Goal: Transaction & Acquisition: Purchase product/service

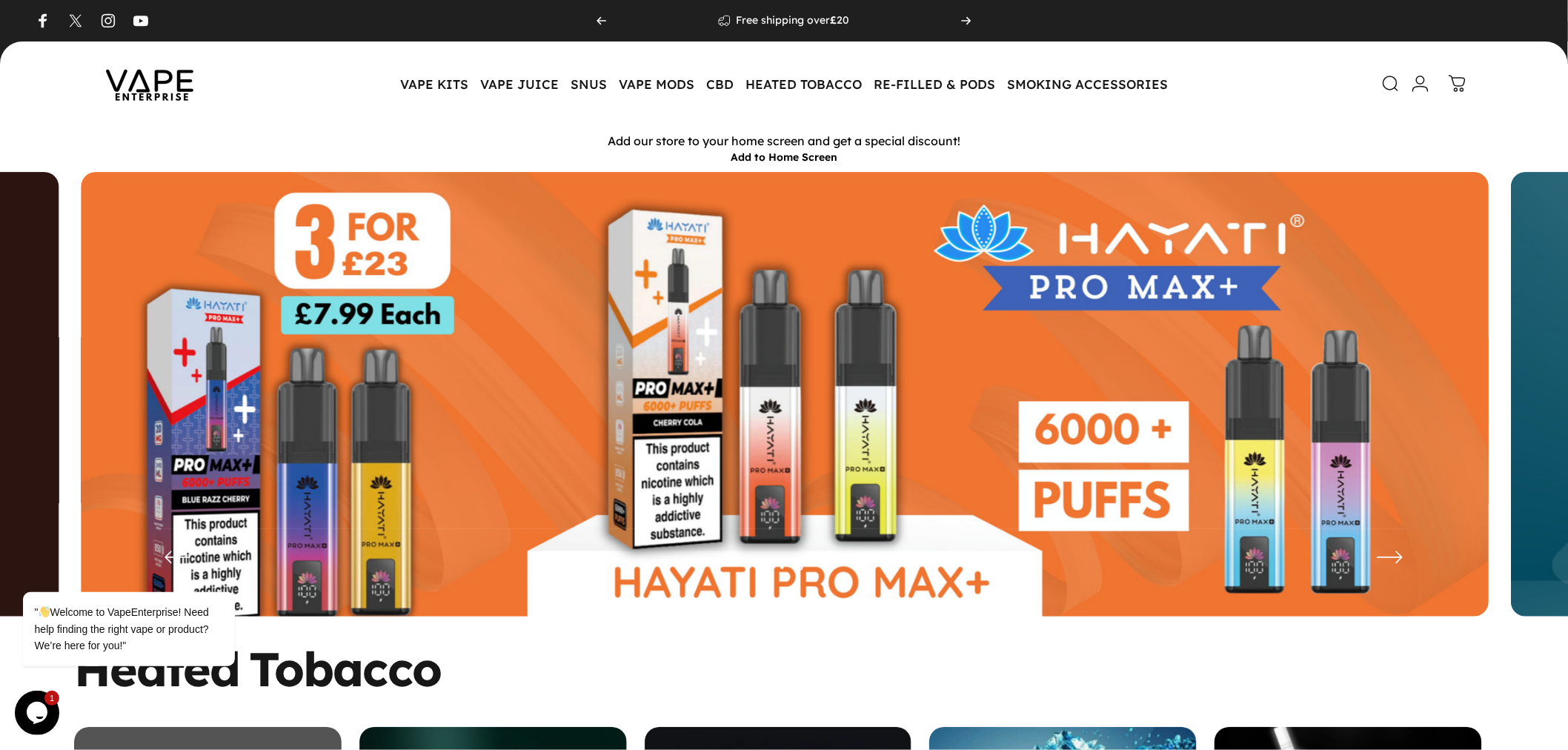
drag, startPoint x: 1184, startPoint y: 0, endPoint x: 376, endPoint y: 83, distance: 812.3
click at [376, 83] on header "Vape Enterprise Vape Enterprise VAPE KITS VAPE KITS DISPOSABLE ALTERNATIVES ADV…" at bounding box center [784, 84] width 1568 height 84
drag, startPoint x: 376, startPoint y: 83, endPoint x: 1174, endPoint y: 83, distance: 798.0
click at [1174, 83] on header "Vape Enterprise Vape Enterprise VAPE KITS VAPE KITS DISPOSABLE ALTERNATIVES ADV…" at bounding box center [784, 84] width 1568 height 84
click at [1179, 83] on header "Vape Enterprise Vape Enterprise VAPE KITS VAPE KITS DISPOSABLE ALTERNATIVES ADV…" at bounding box center [784, 84] width 1568 height 84
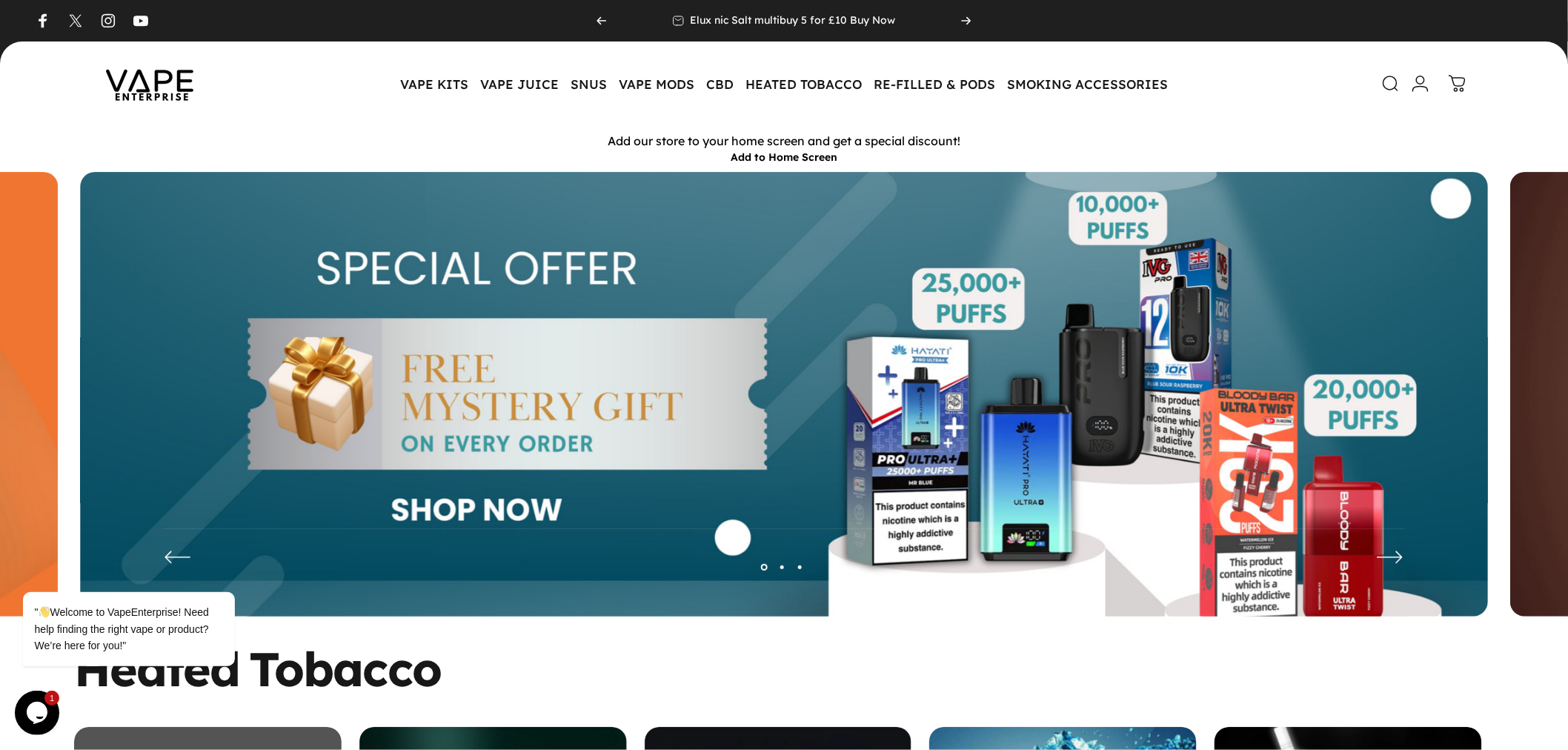
drag, startPoint x: 367, startPoint y: 76, endPoint x: 1232, endPoint y: 90, distance: 865.1
click at [1172, 86] on header "Vape Enterprise Vape Enterprise VAPE KITS VAPE KITS DISPOSABLE ALTERNATIVES ADV…" at bounding box center [784, 84] width 1568 height 84
click at [1264, 90] on div "Search Login Cart 0 Site navigation" at bounding box center [1335, 84] width 263 height 33
drag, startPoint x: 513, startPoint y: 133, endPoint x: 939, endPoint y: 161, distance: 426.9
click at [939, 161] on div "Add our store to your home screen and get a special discount! Add to Home Screen" at bounding box center [784, 148] width 1568 height 46
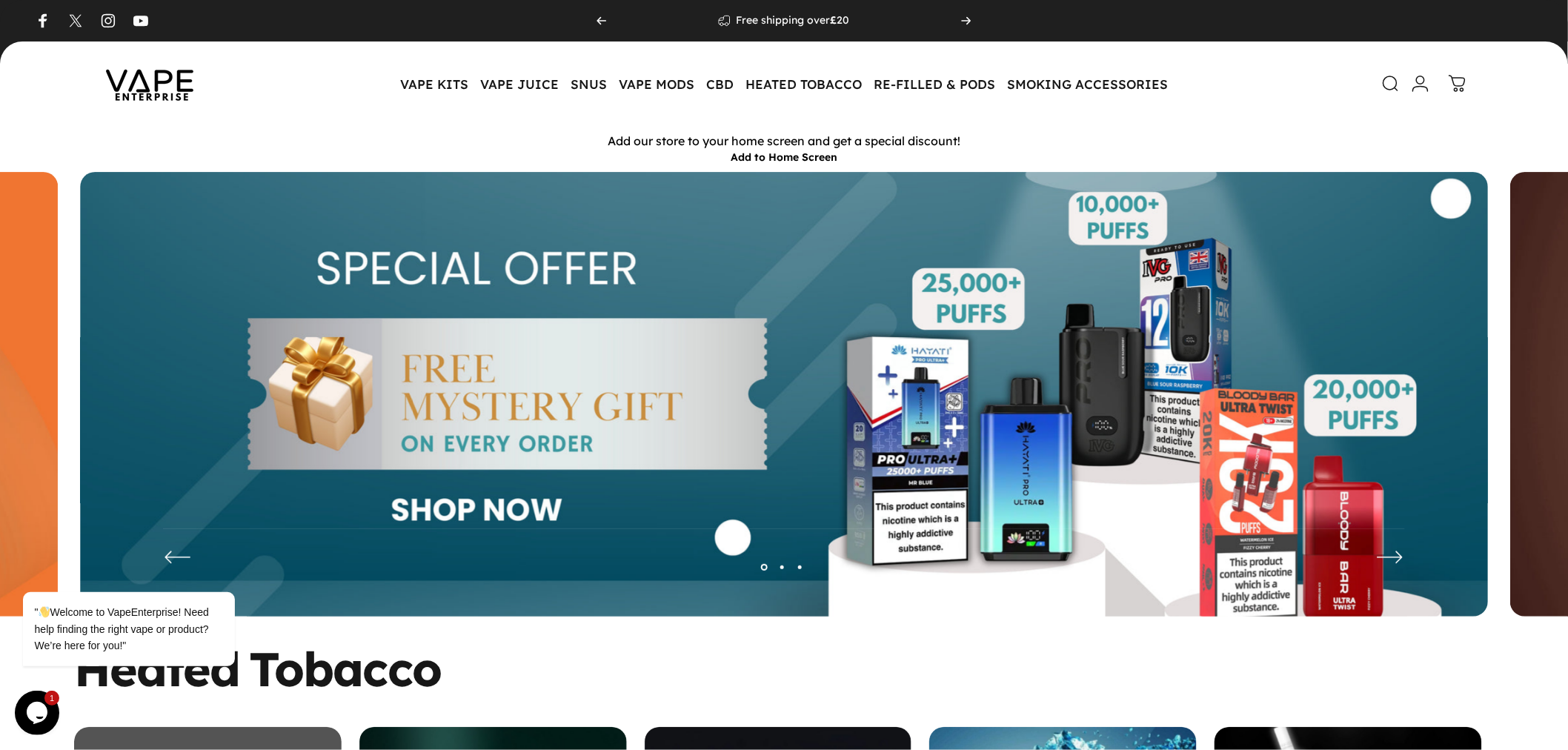
click at [1118, 139] on p "Add our store to your home screen and get a special discount!" at bounding box center [784, 141] width 1560 height 16
drag, startPoint x: 938, startPoint y: 150, endPoint x: 562, endPoint y: 146, distance: 376.0
click at [562, 146] on div "Add our store to your home screen and get a special discount! Add to Home Screen" at bounding box center [784, 148] width 1568 height 46
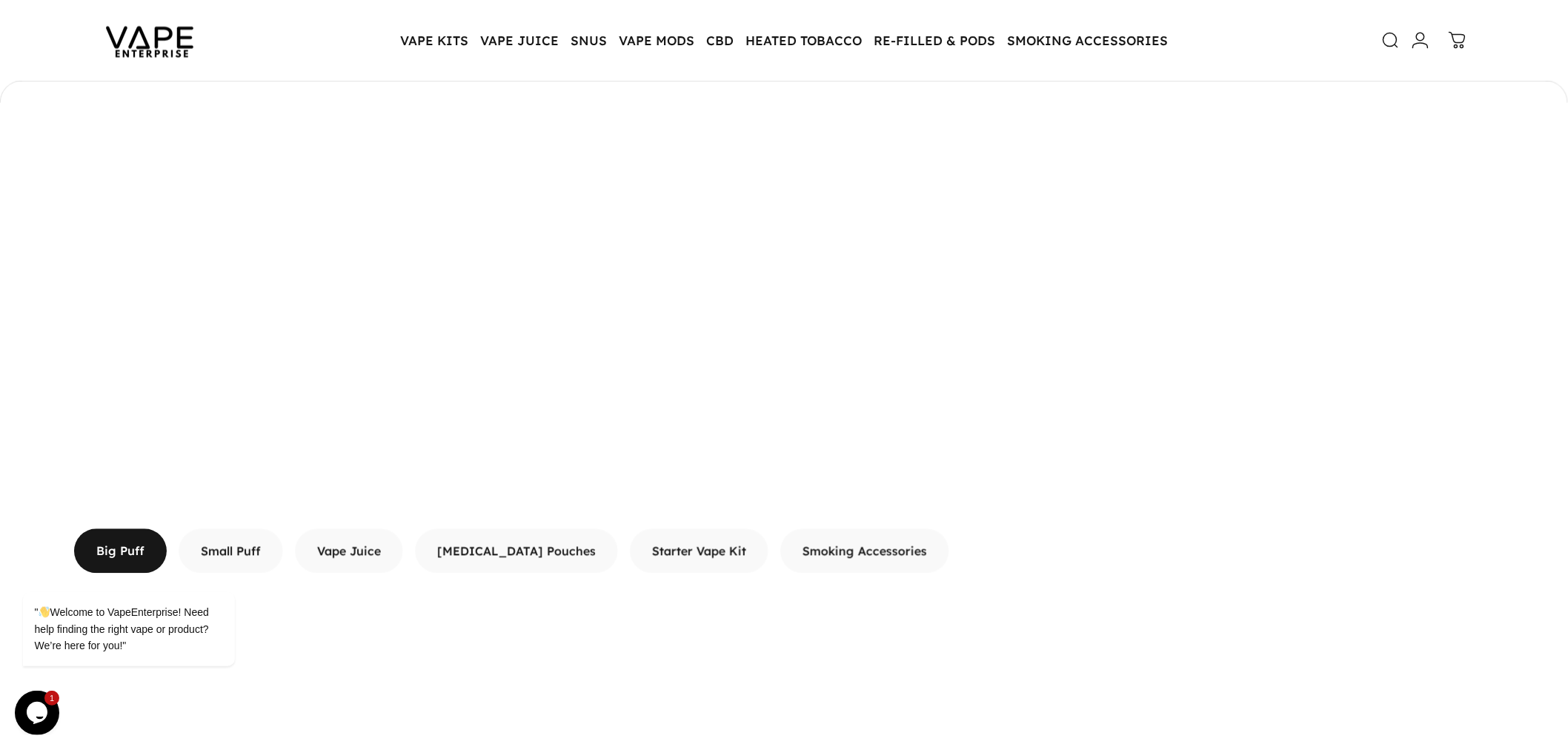
scroll to position [1150, 0]
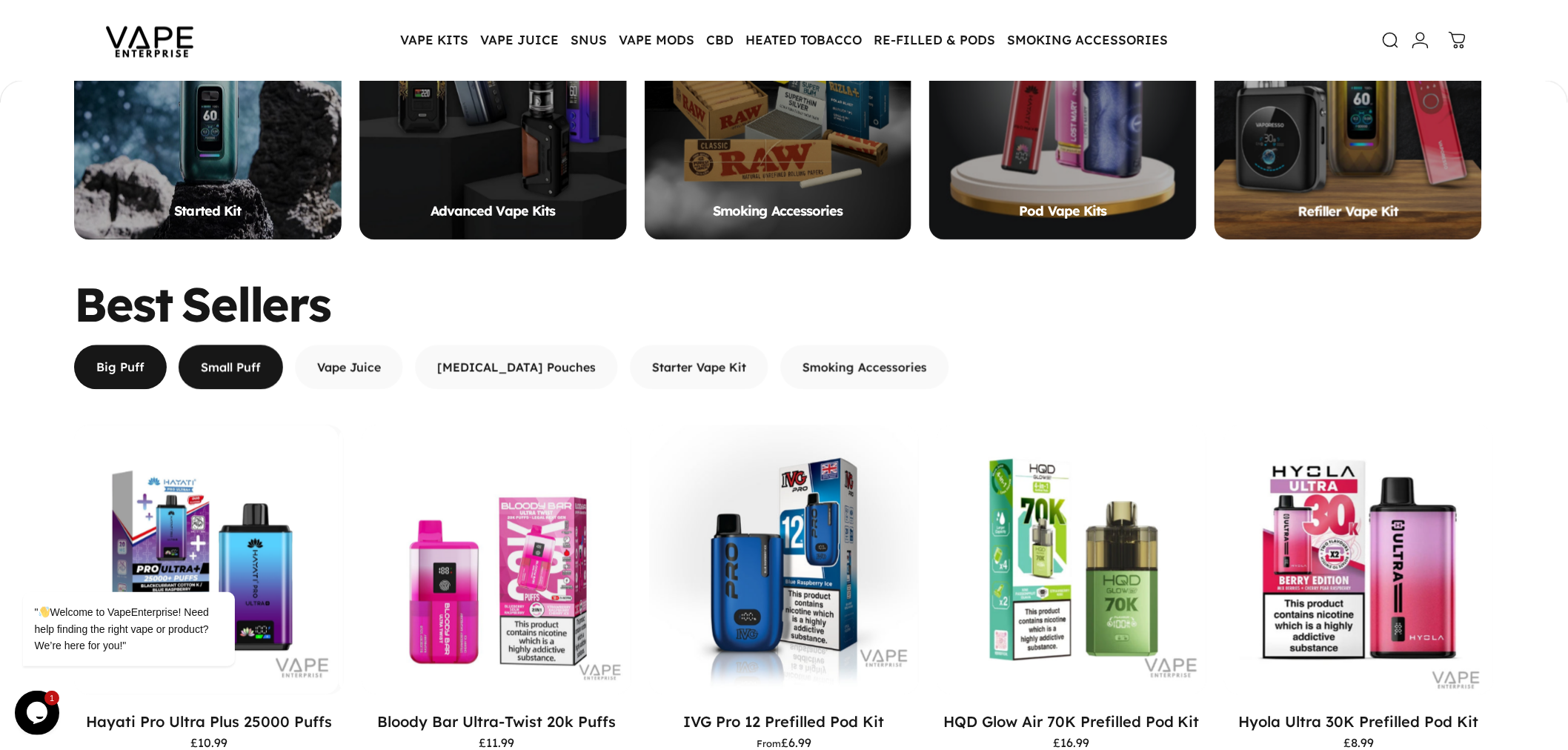
click at [224, 373] on span "button" at bounding box center [231, 367] width 157 height 89
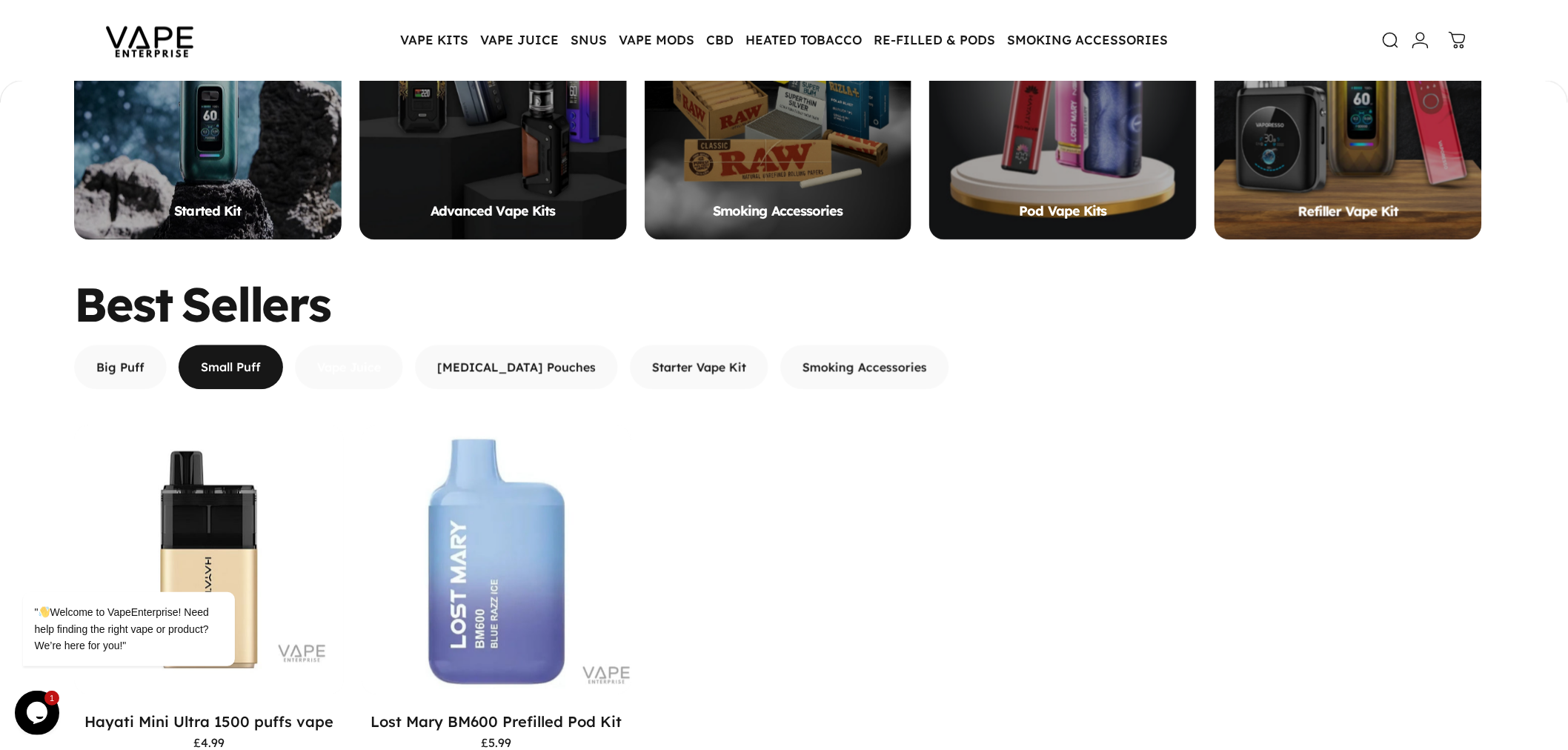
click at [365, 344] on span "button" at bounding box center [349, 299] width 162 height 89
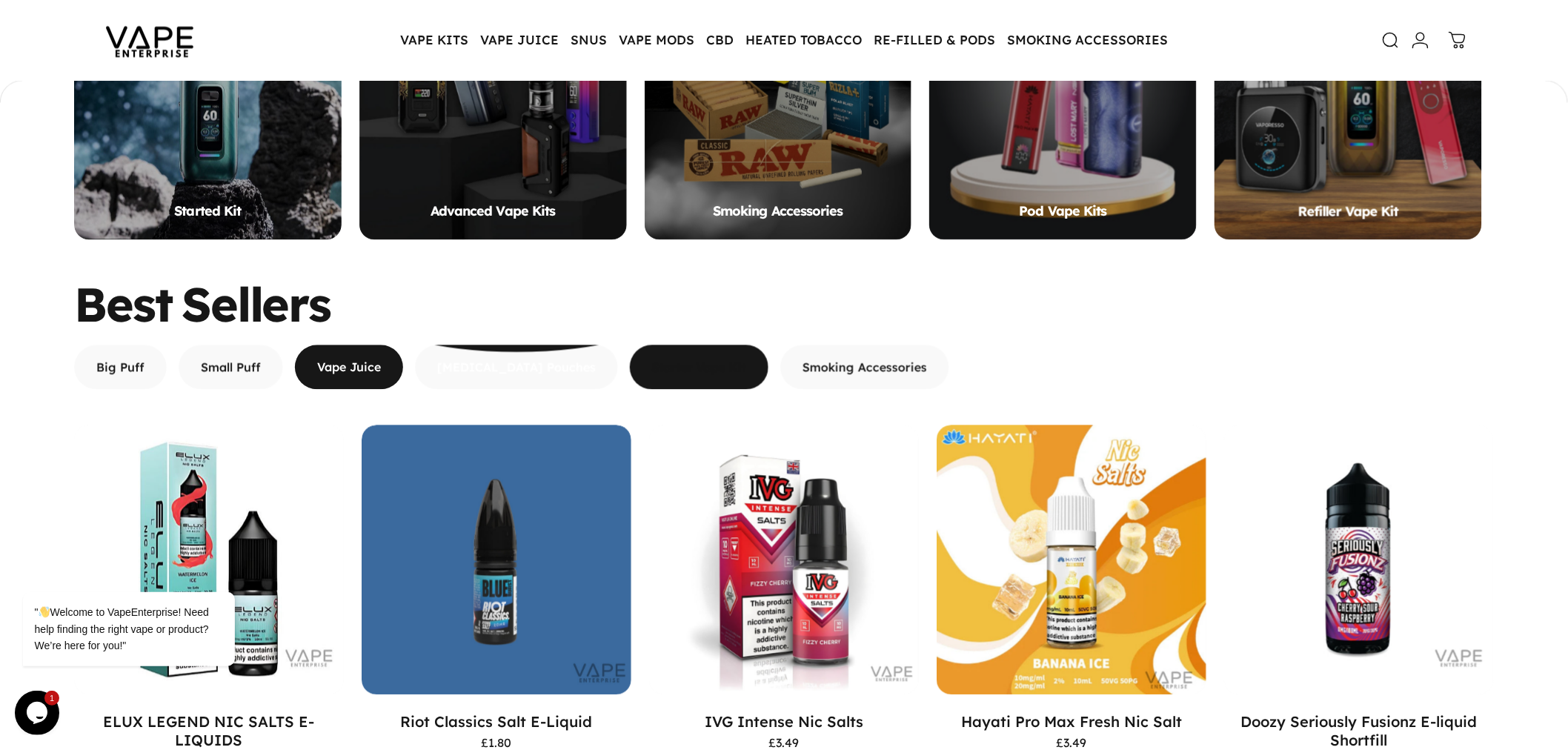
click at [500, 352] on span "button" at bounding box center [517, 307] width 305 height 89
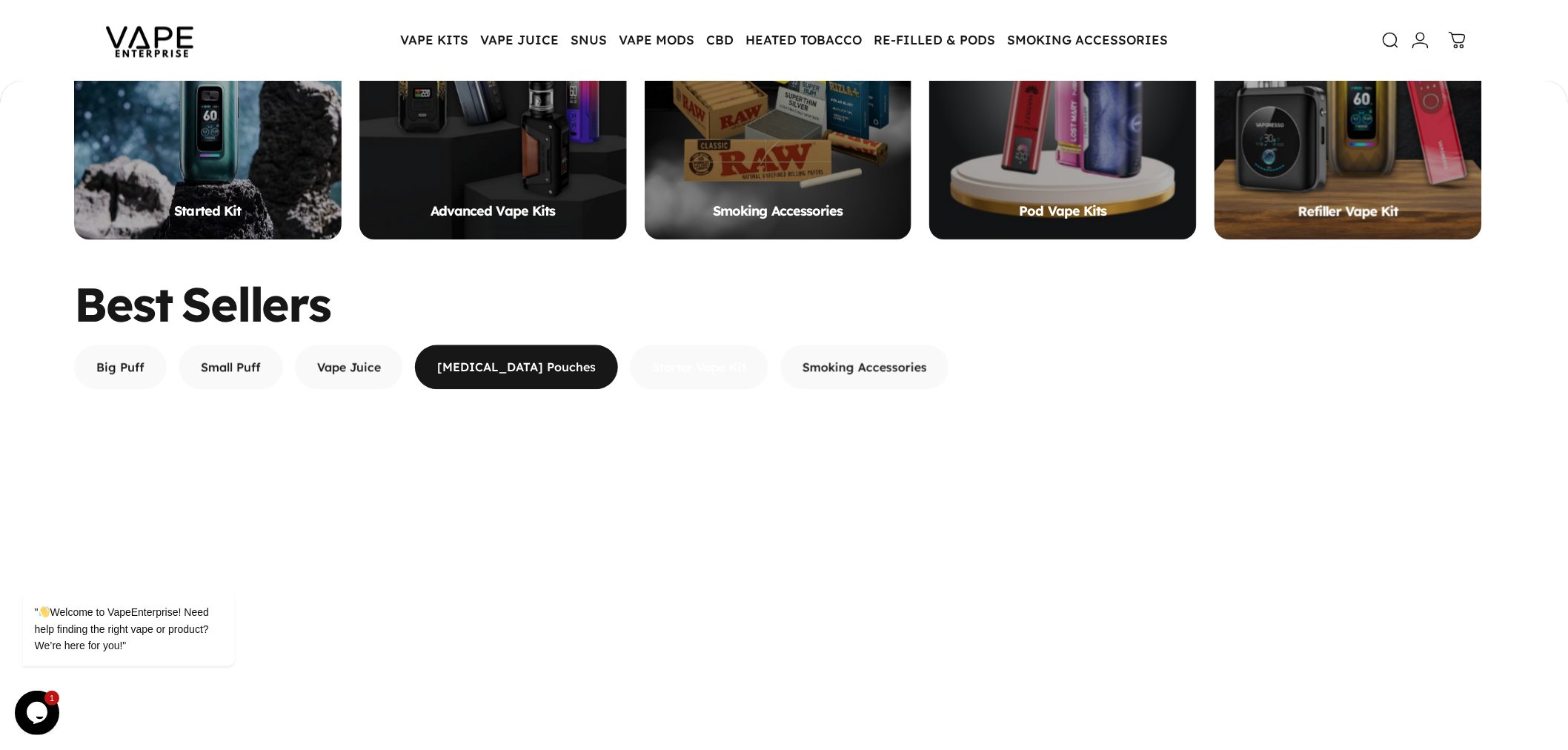
click at [644, 344] on span "button" at bounding box center [699, 299] width 208 height 89
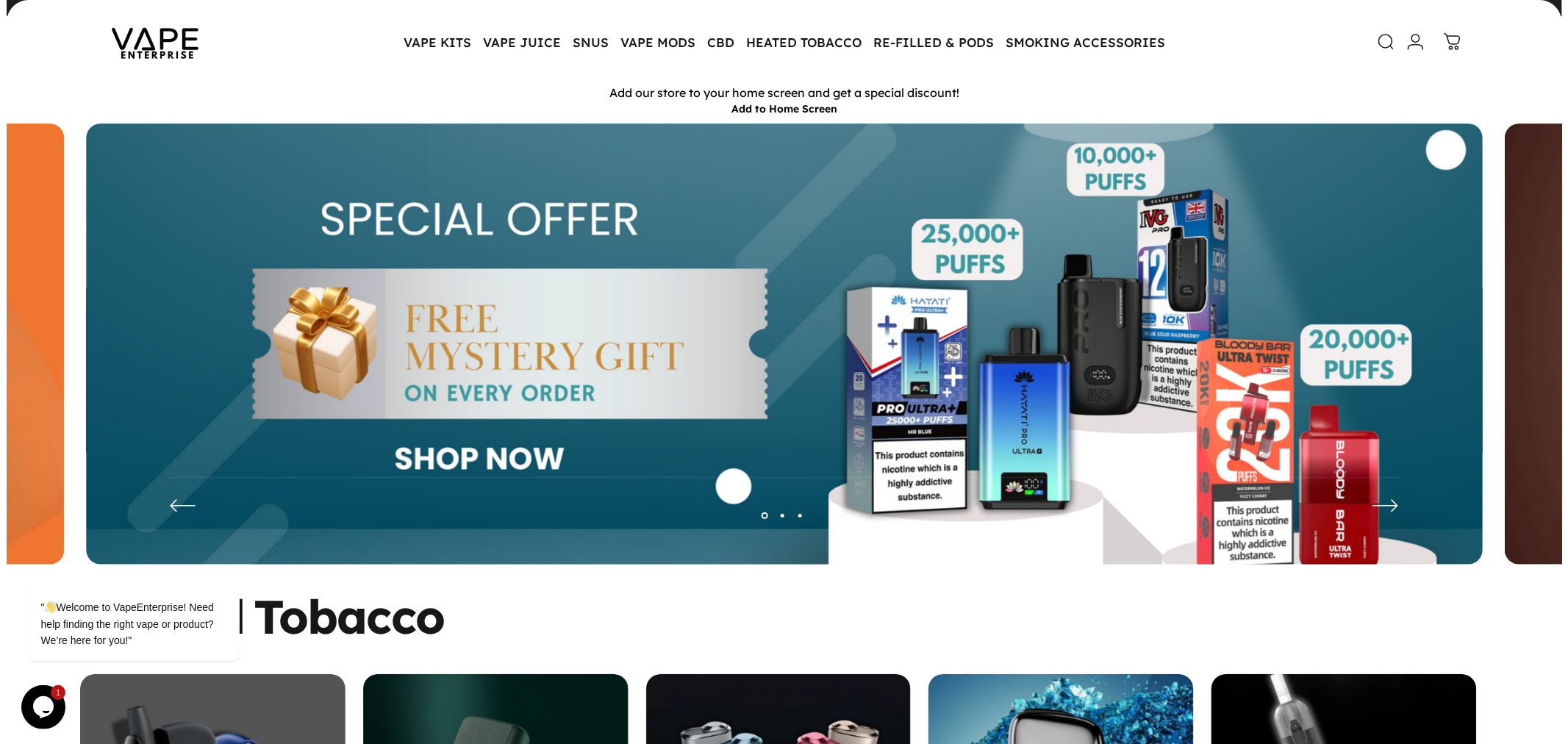
scroll to position [0, 0]
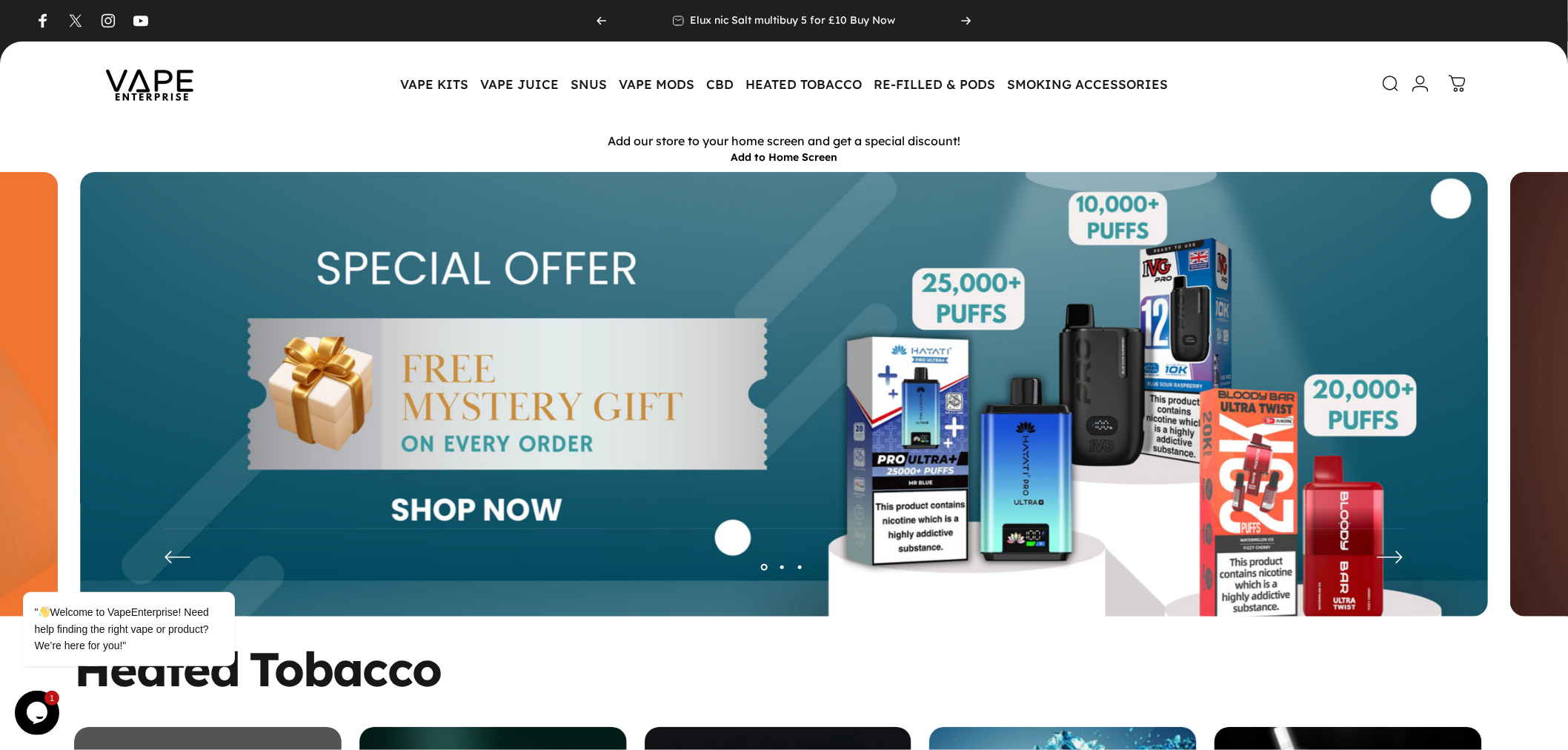
click at [1392, 79] on icon at bounding box center [1391, 84] width 18 height 18
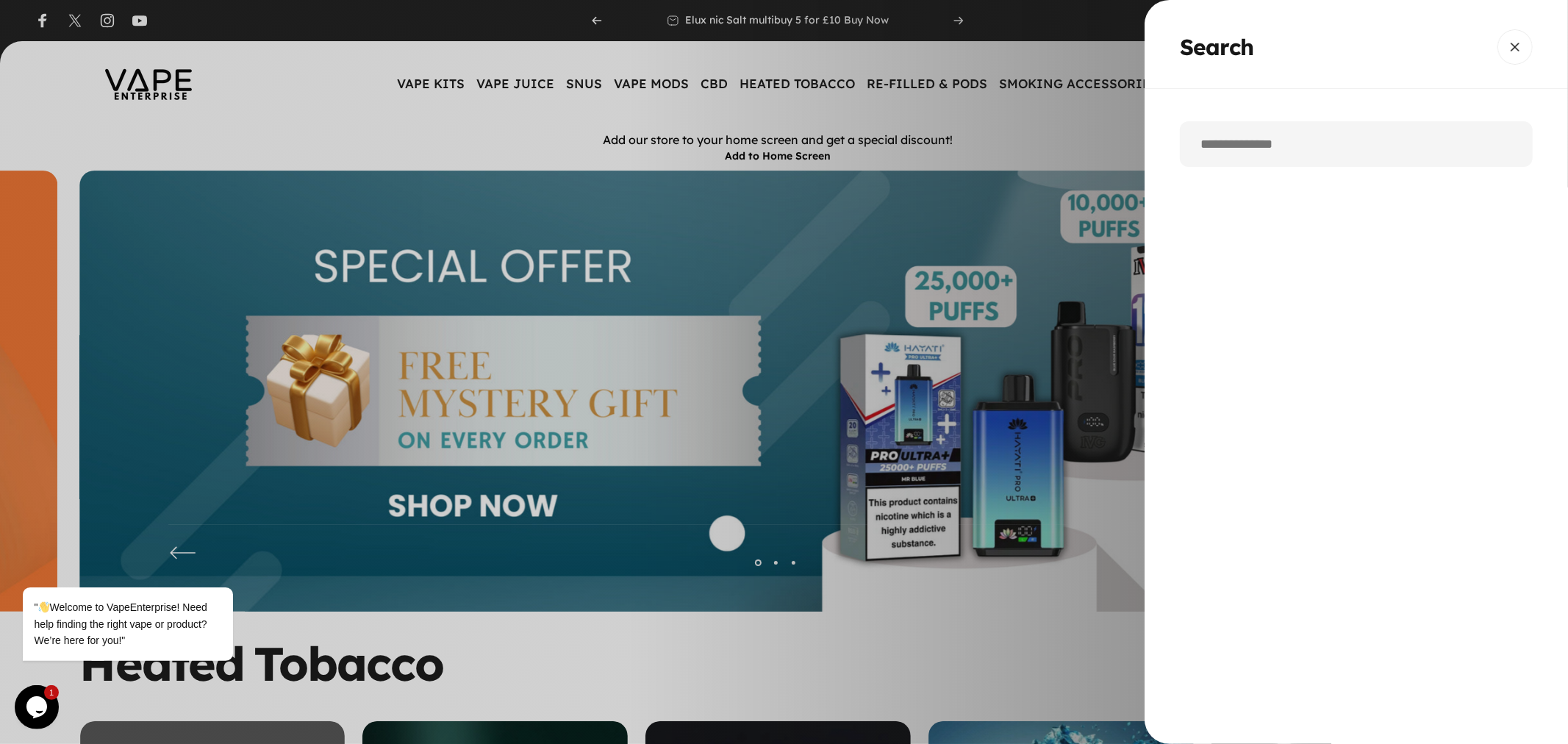
click at [1334, 149] on input "Search" at bounding box center [1356, 143] width 353 height 46
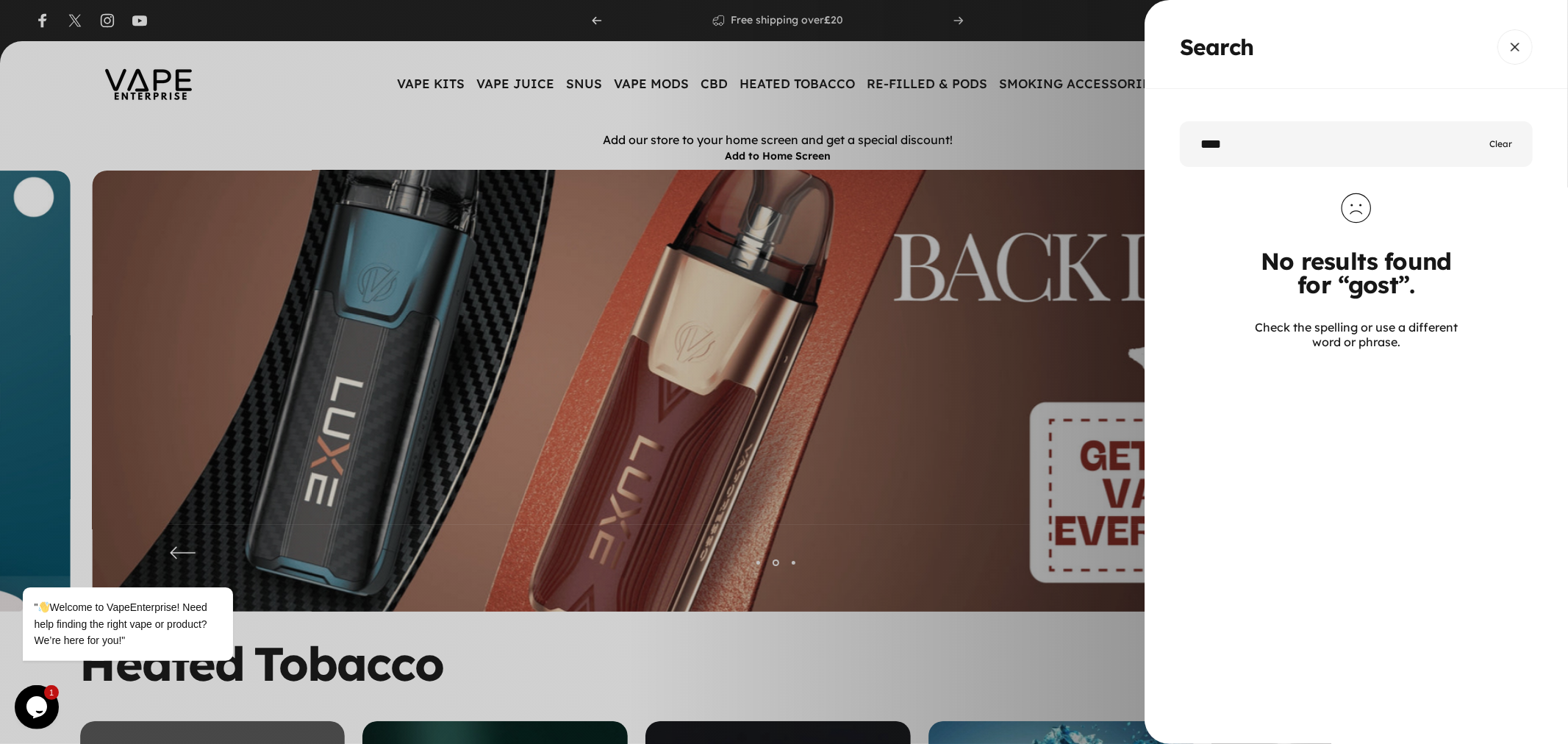
type input "****"
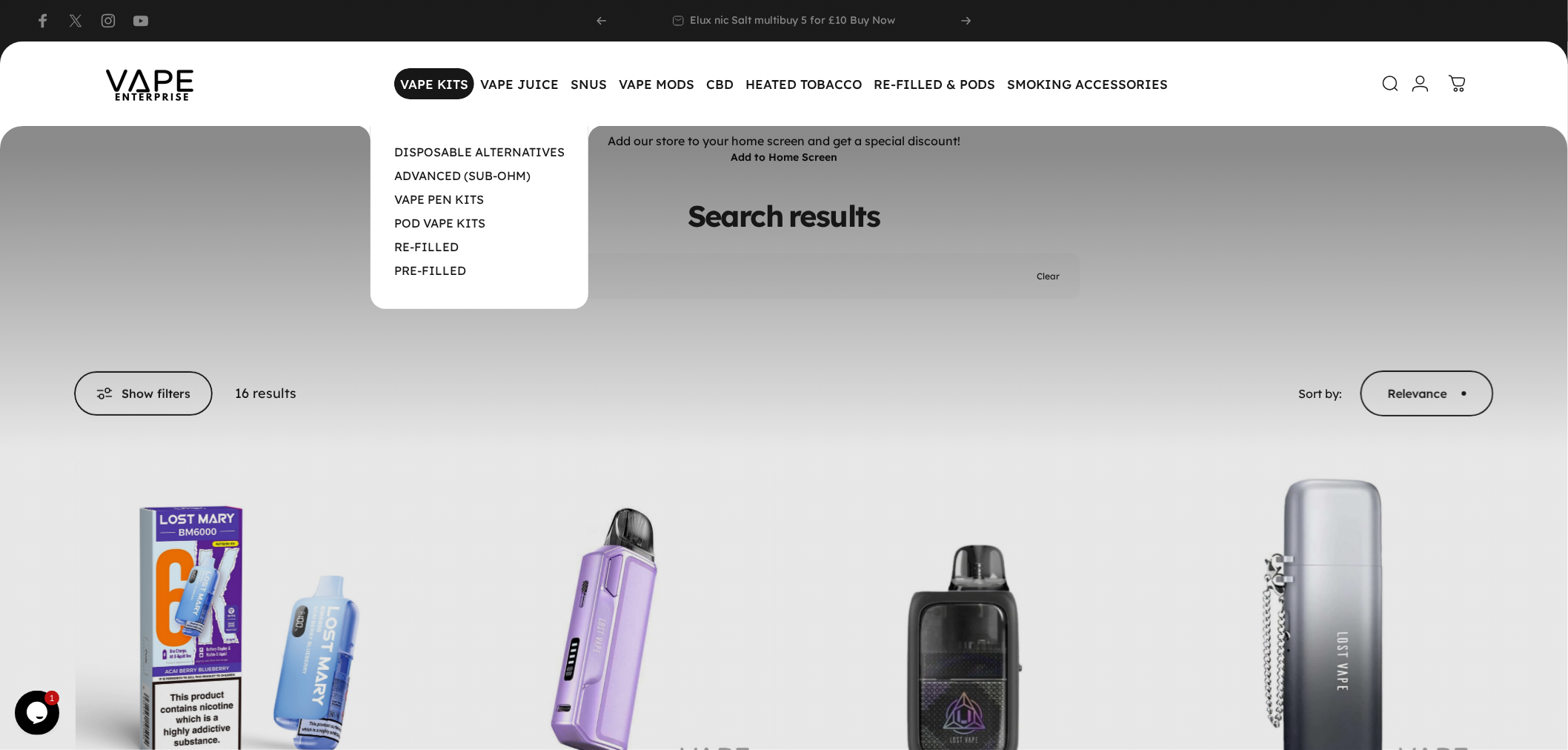
click at [431, 75] on magnet-element "VAPE KITS VAPE KITS" at bounding box center [434, 84] width 80 height 31
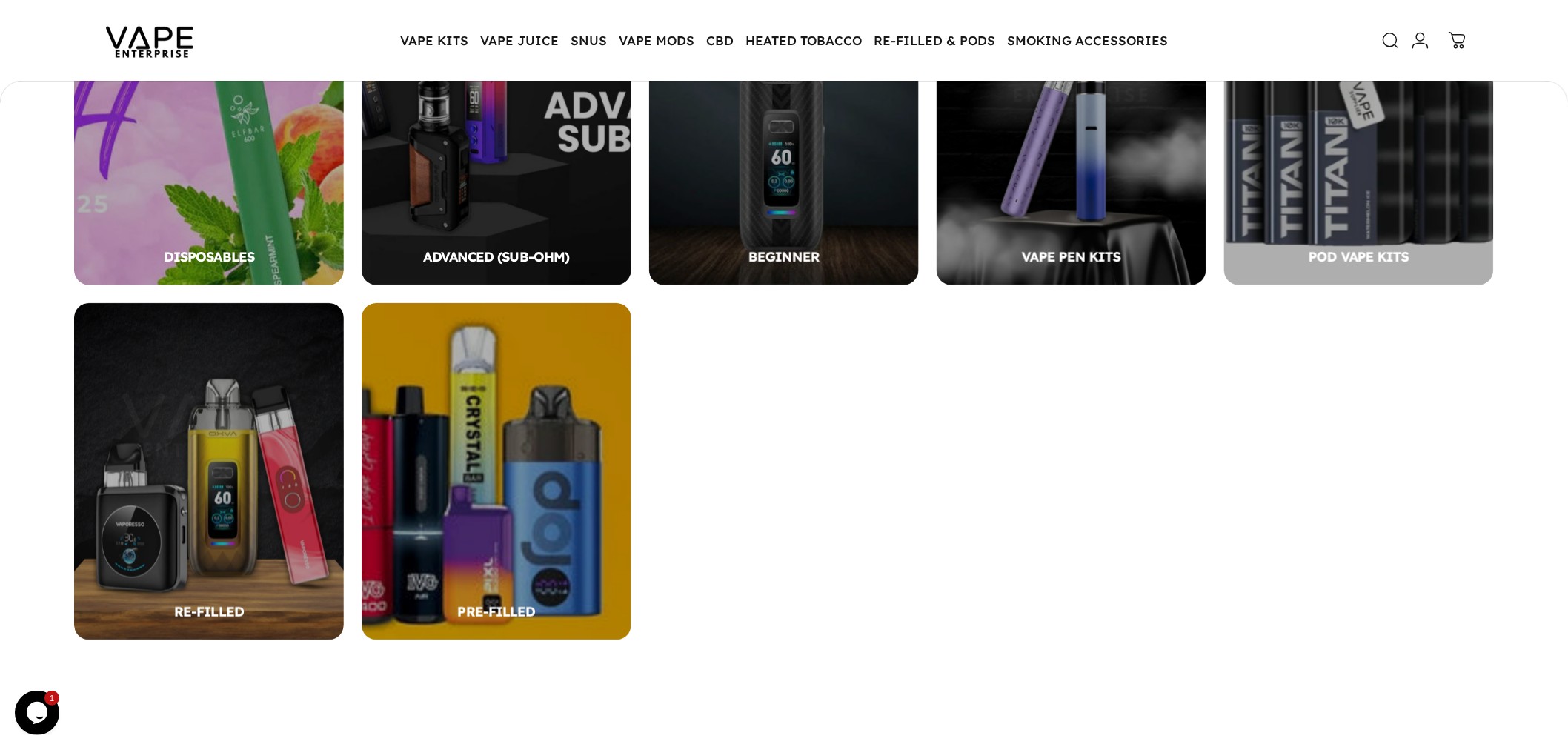
scroll to position [325, 0]
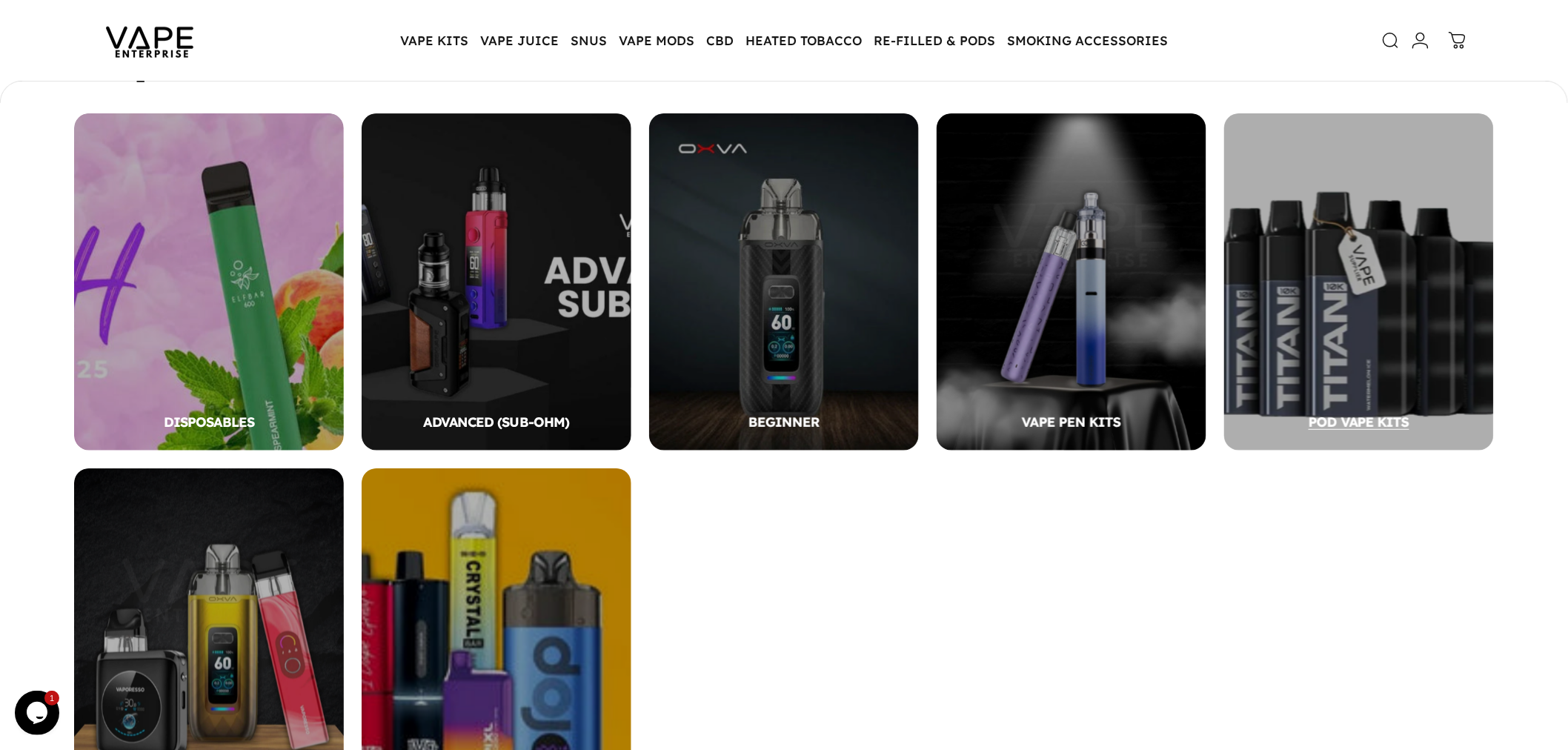
click at [1408, 345] on div "POD VAPE KITS" at bounding box center [1359, 282] width 269 height 337
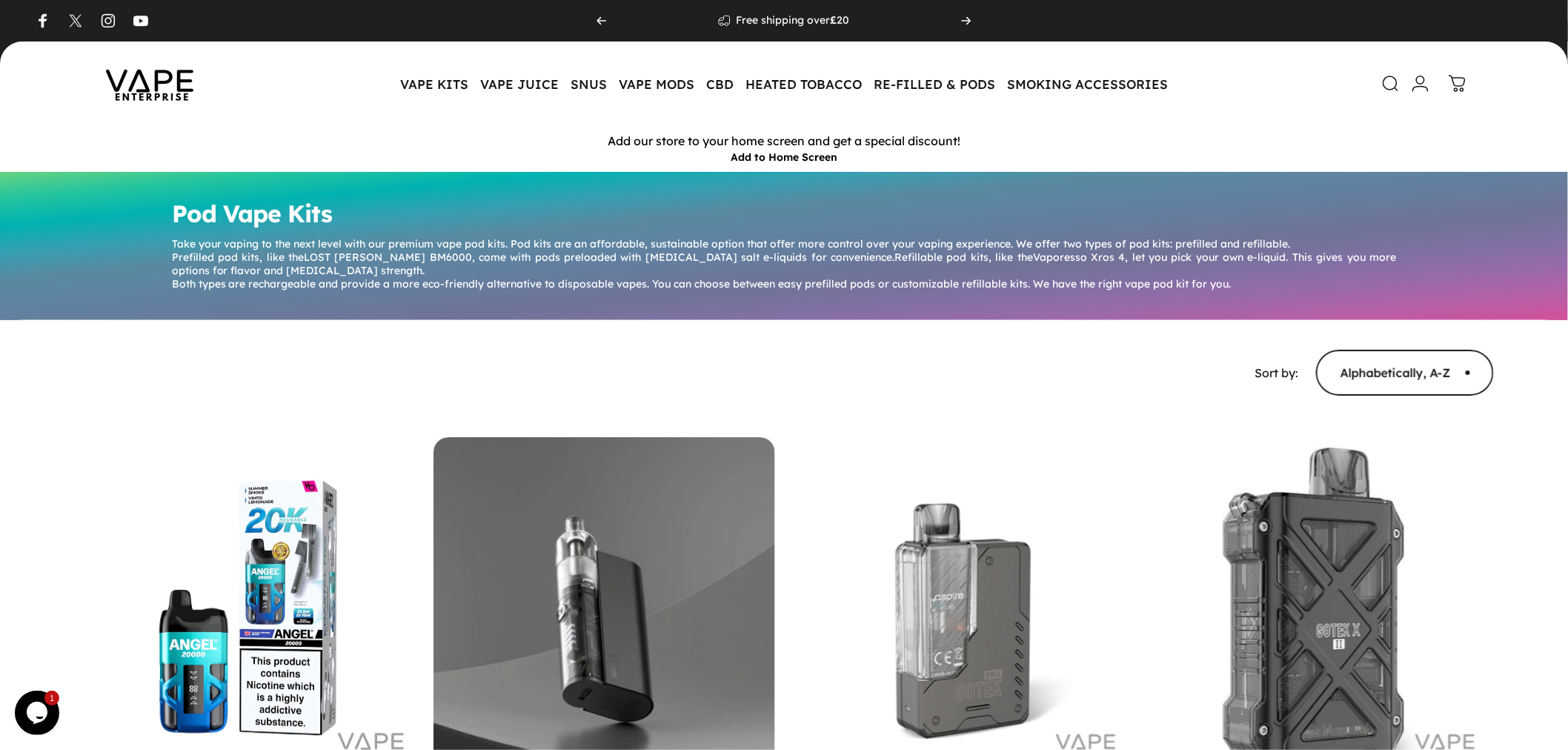
click at [965, 20] on icon "Next" at bounding box center [967, 21] width 12 height 12
click at [777, 12] on link "Elux nic Salt multibuy 5 for £10 Buy Now" at bounding box center [784, 21] width 223 height 41
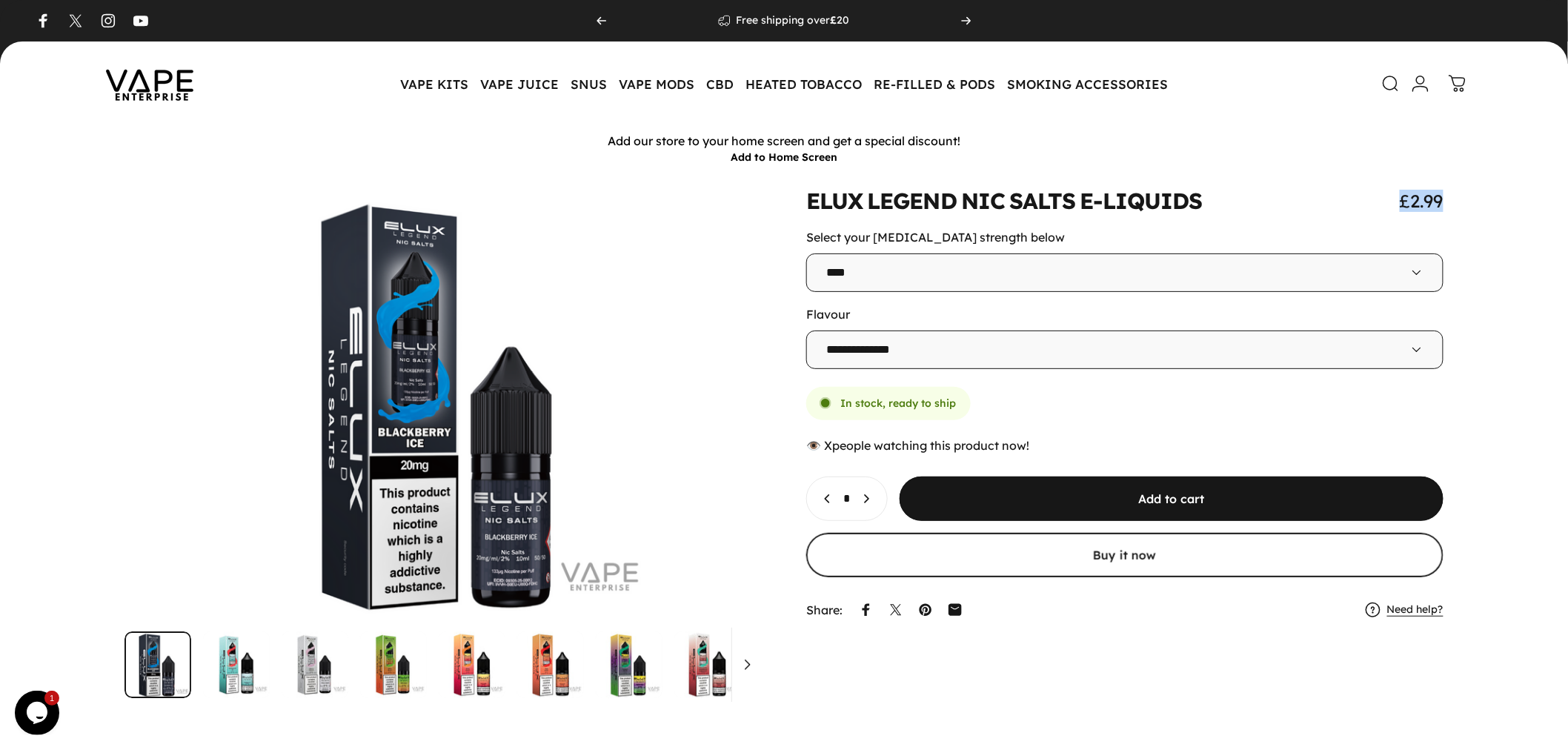
drag, startPoint x: 1390, startPoint y: 204, endPoint x: 1473, endPoint y: 191, distance: 84.0
click at [1473, 191] on div at bounding box center [784, 444] width 1497 height 509
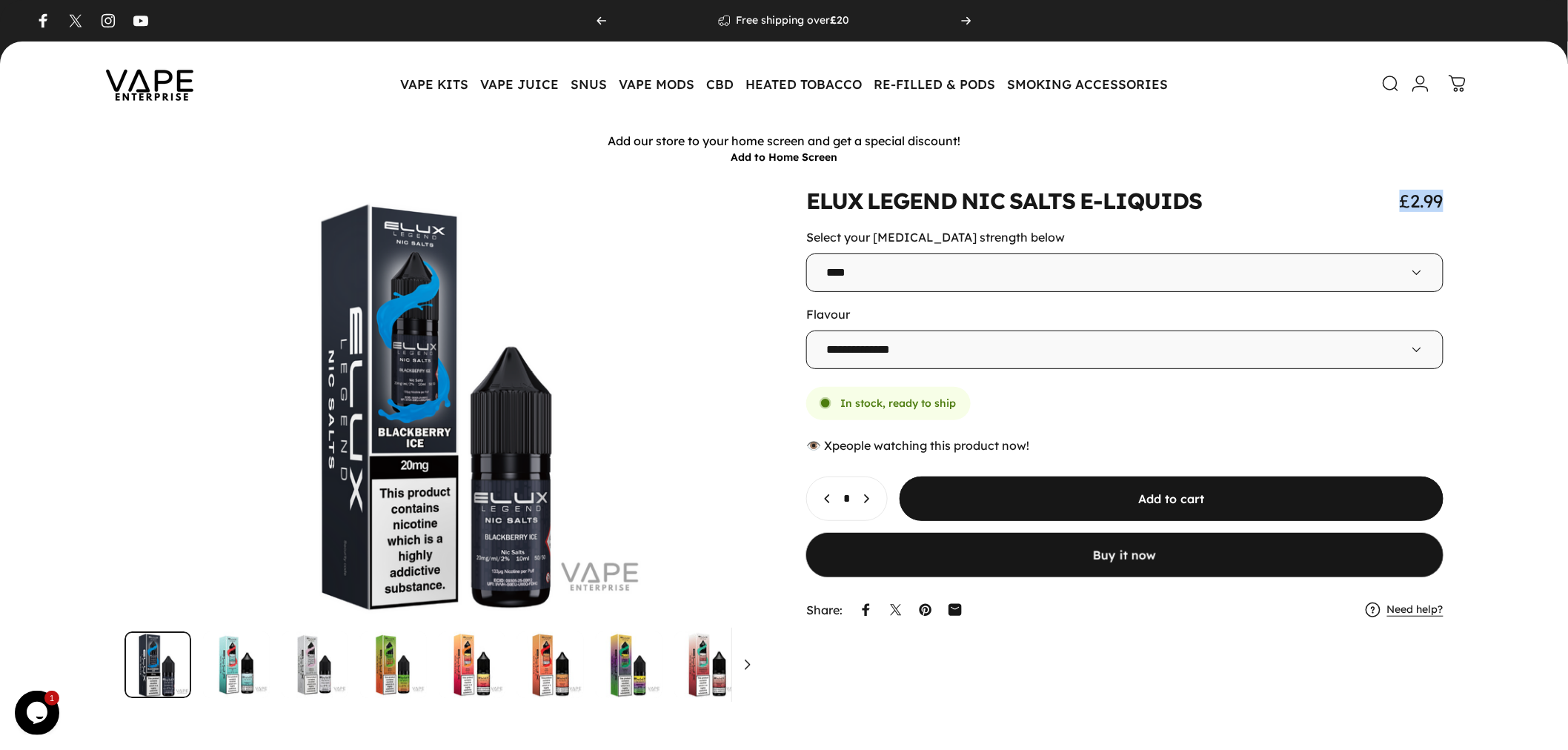
copy span "£2.99"
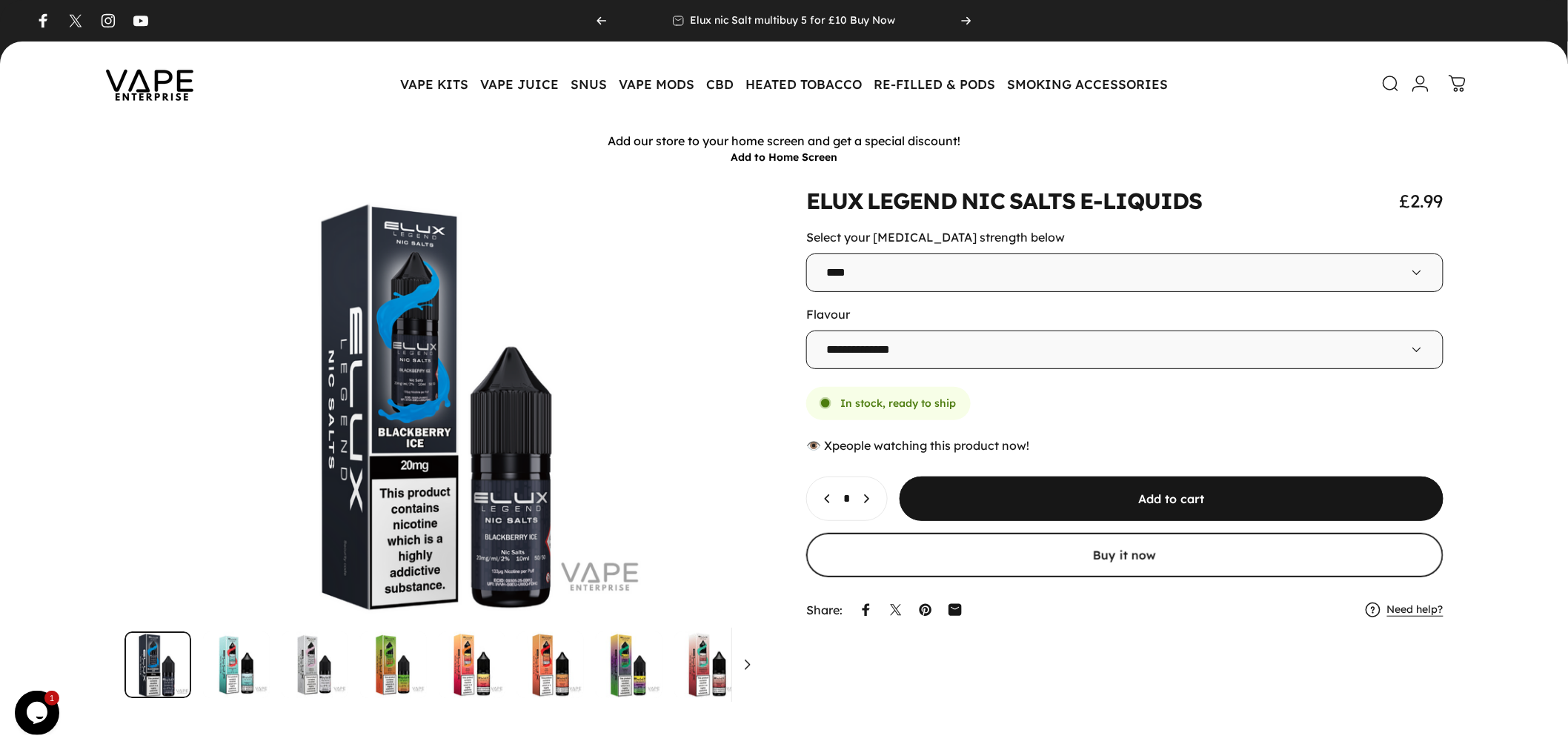
click at [1472, 270] on div at bounding box center [784, 444] width 1497 height 509
click at [874, 504] on icon "Increase quantity for ELUX LEGEND NIC SALTS E-LIQUIDS" at bounding box center [866, 499] width 15 height 15
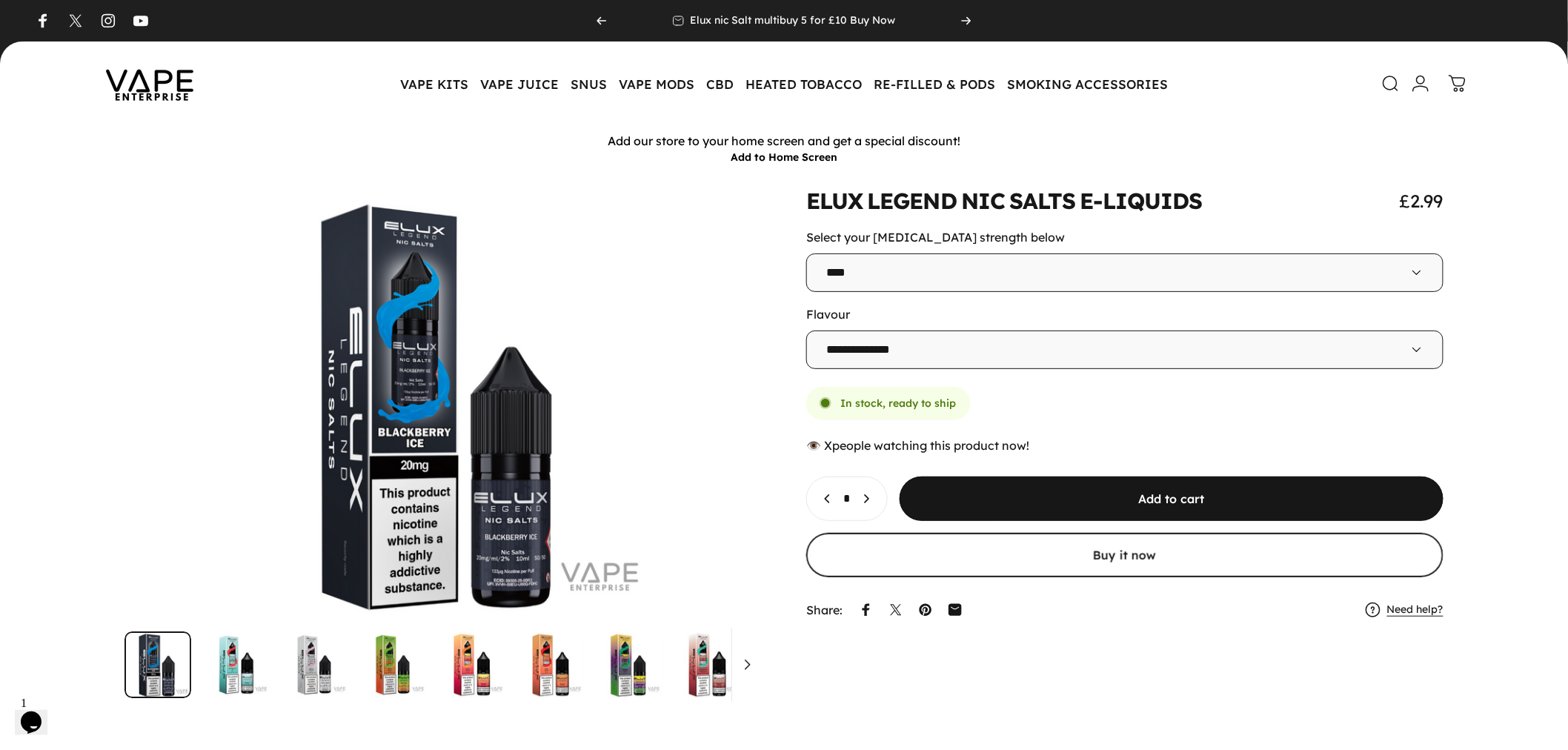
type input "*"
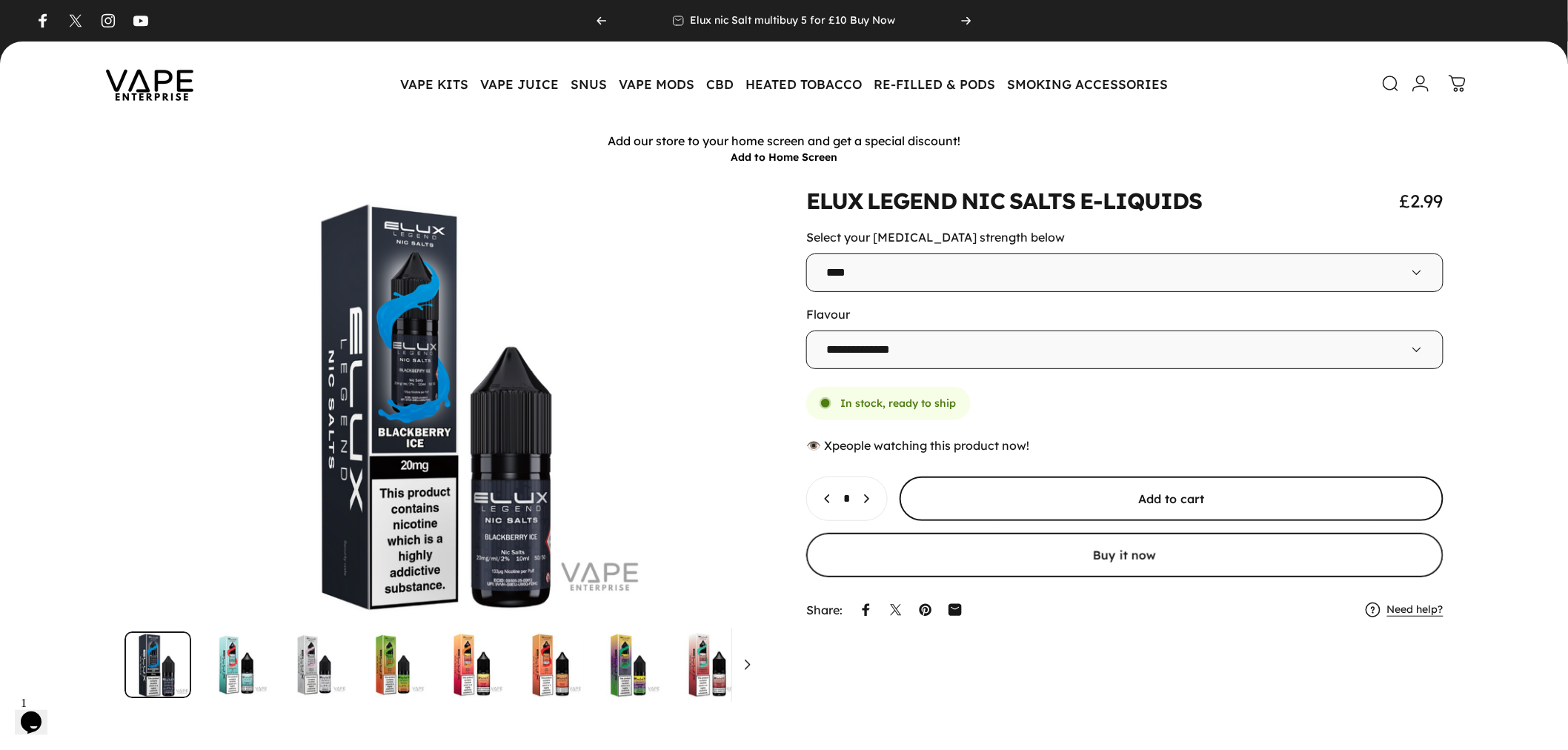
click at [1116, 499] on span "submit" at bounding box center [1172, 498] width 816 height 89
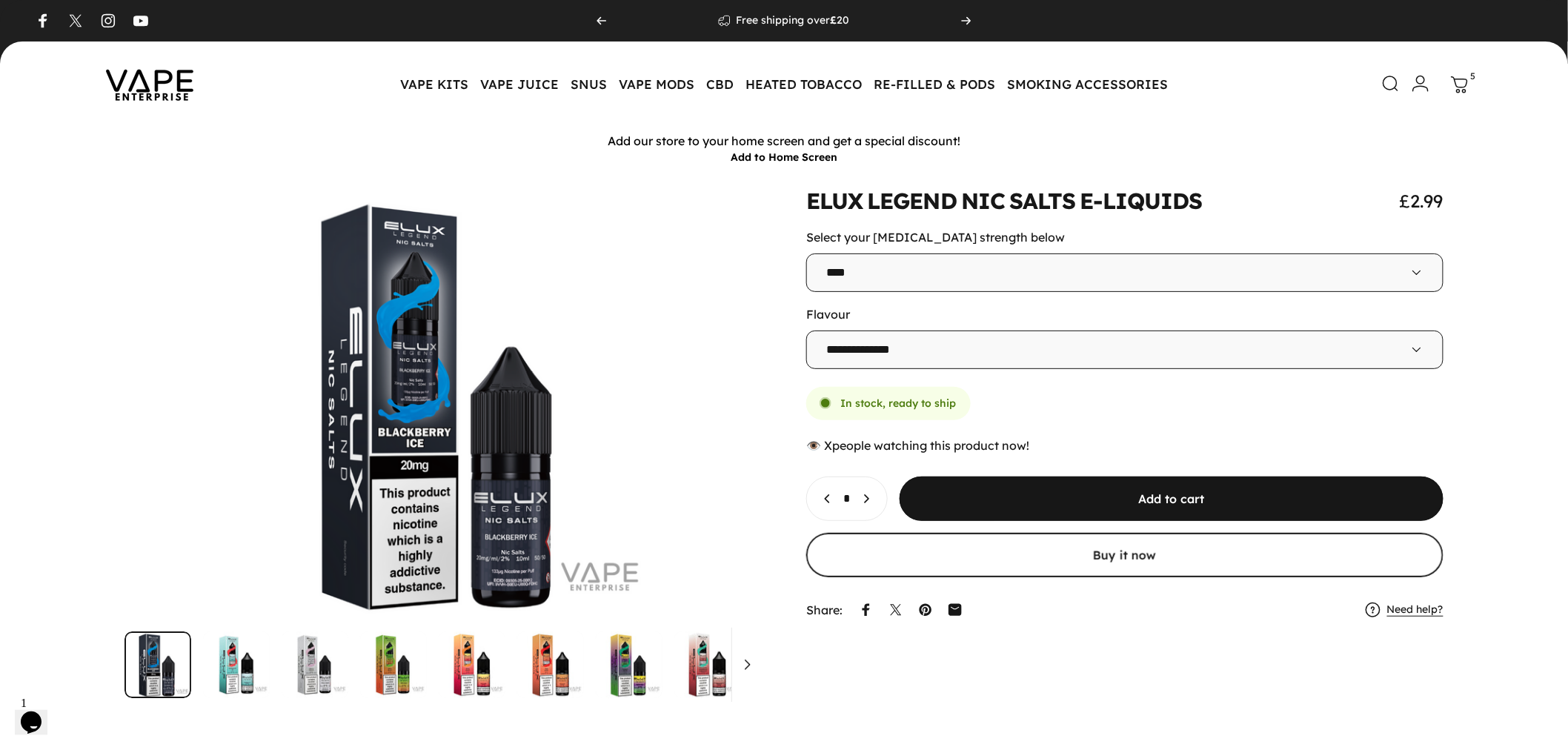
click at [1469, 90] on link "Cart 5" at bounding box center [1460, 84] width 33 height 33
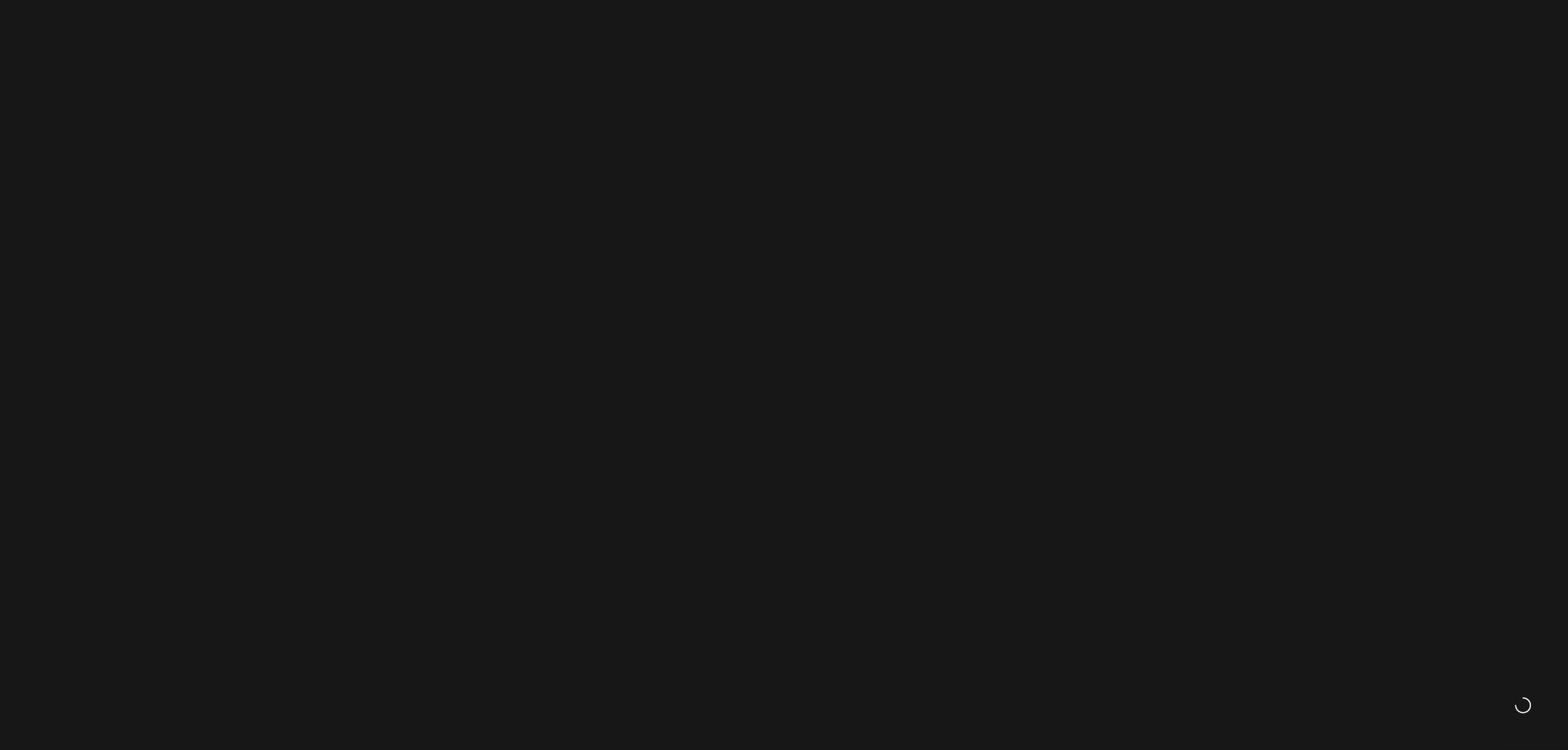
click at [1450, 90] on icon at bounding box center [1456, 84] width 18 height 18
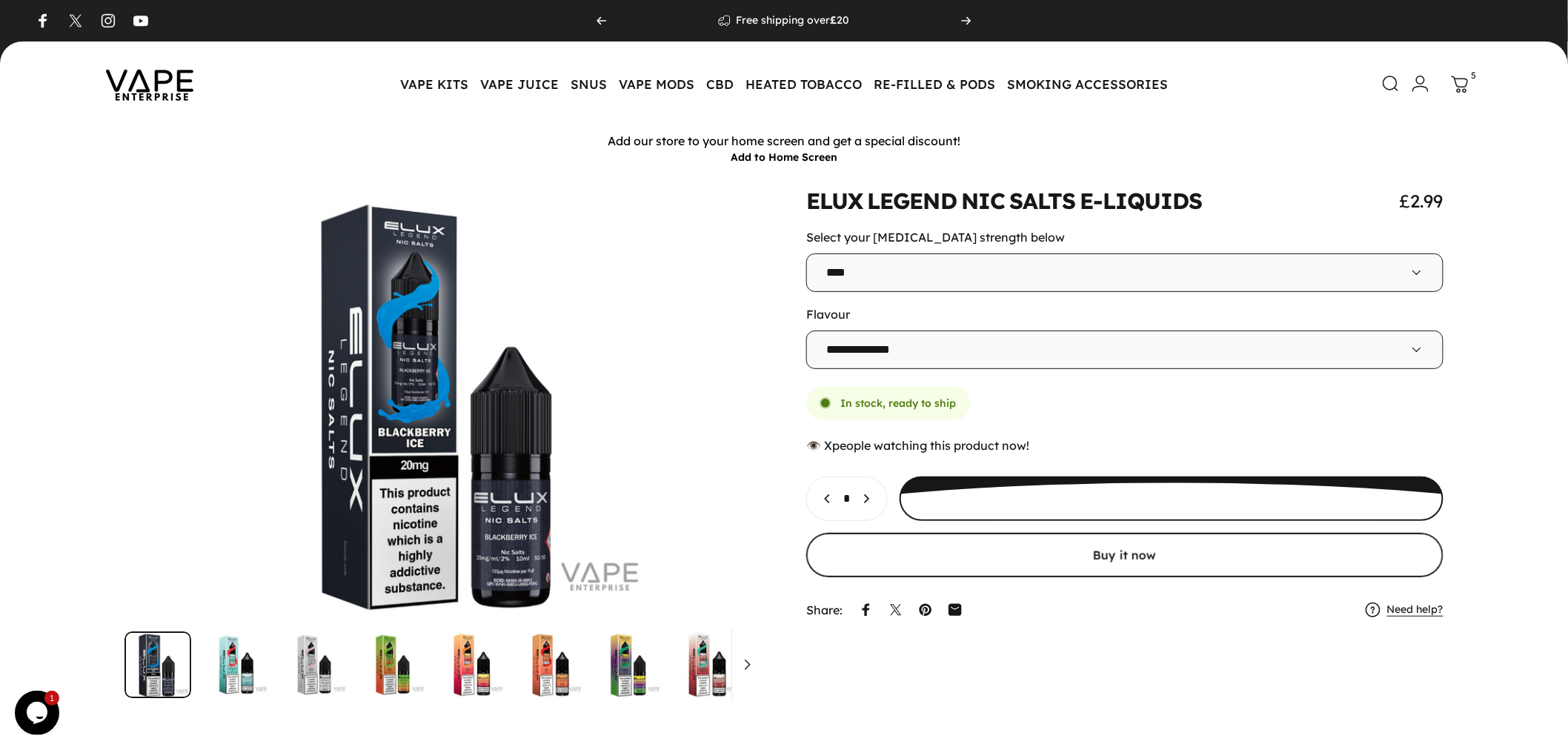
click at [1469, 86] on link "Cart 5" at bounding box center [1460, 84] width 33 height 33
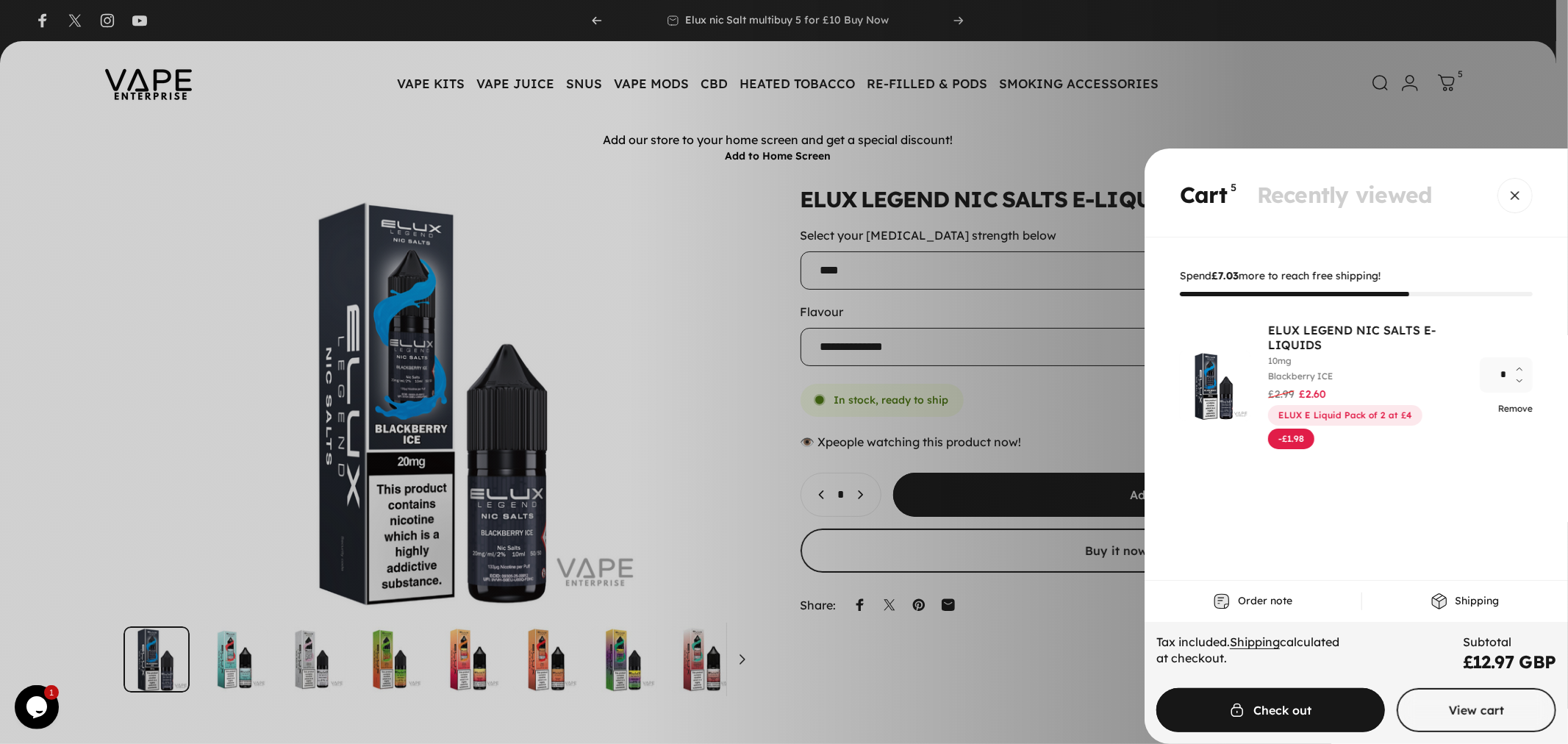
click at [1501, 404] on link "Remove" at bounding box center [1515, 409] width 34 height 11
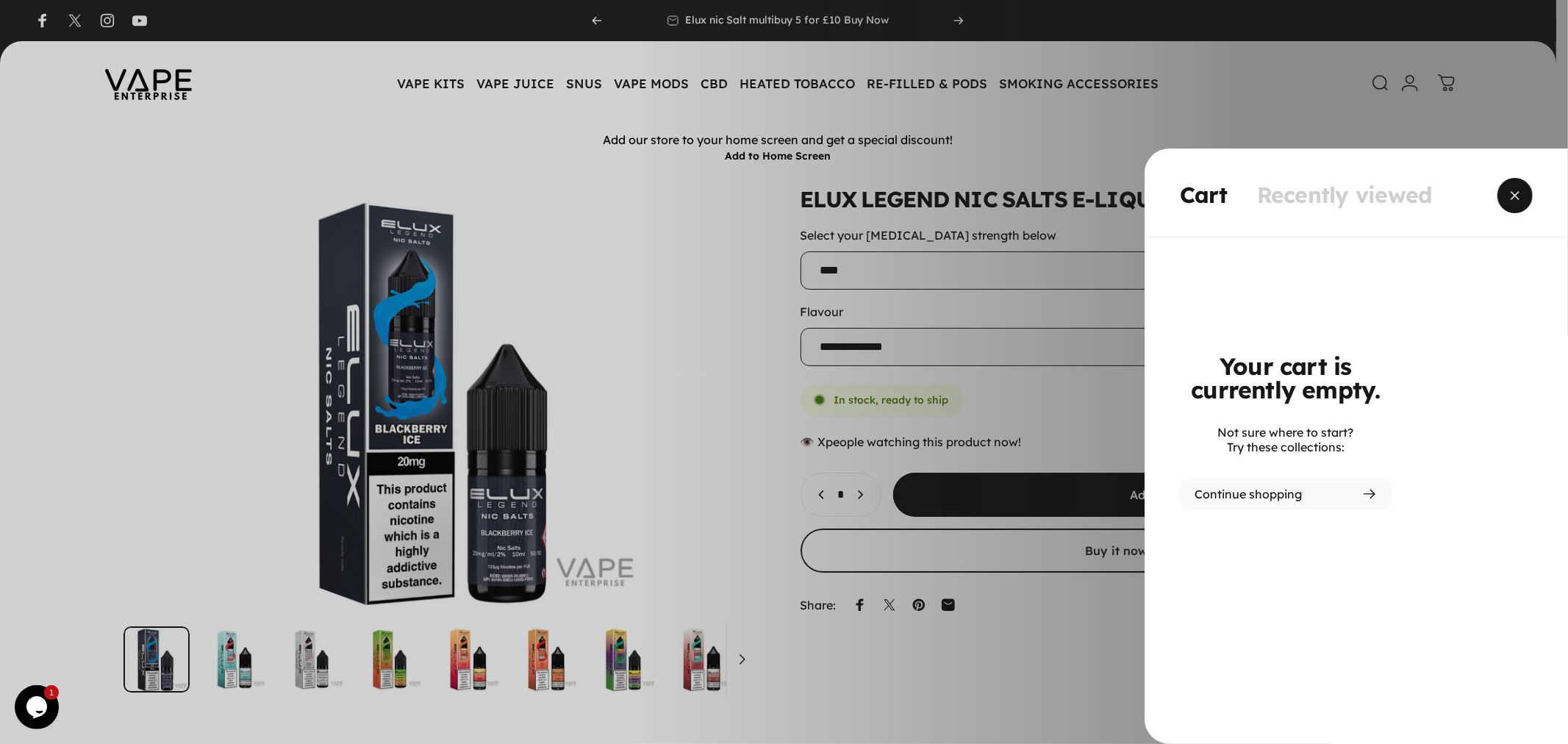
click at [1509, 198] on span "Close" at bounding box center [1514, 196] width 53 height 71
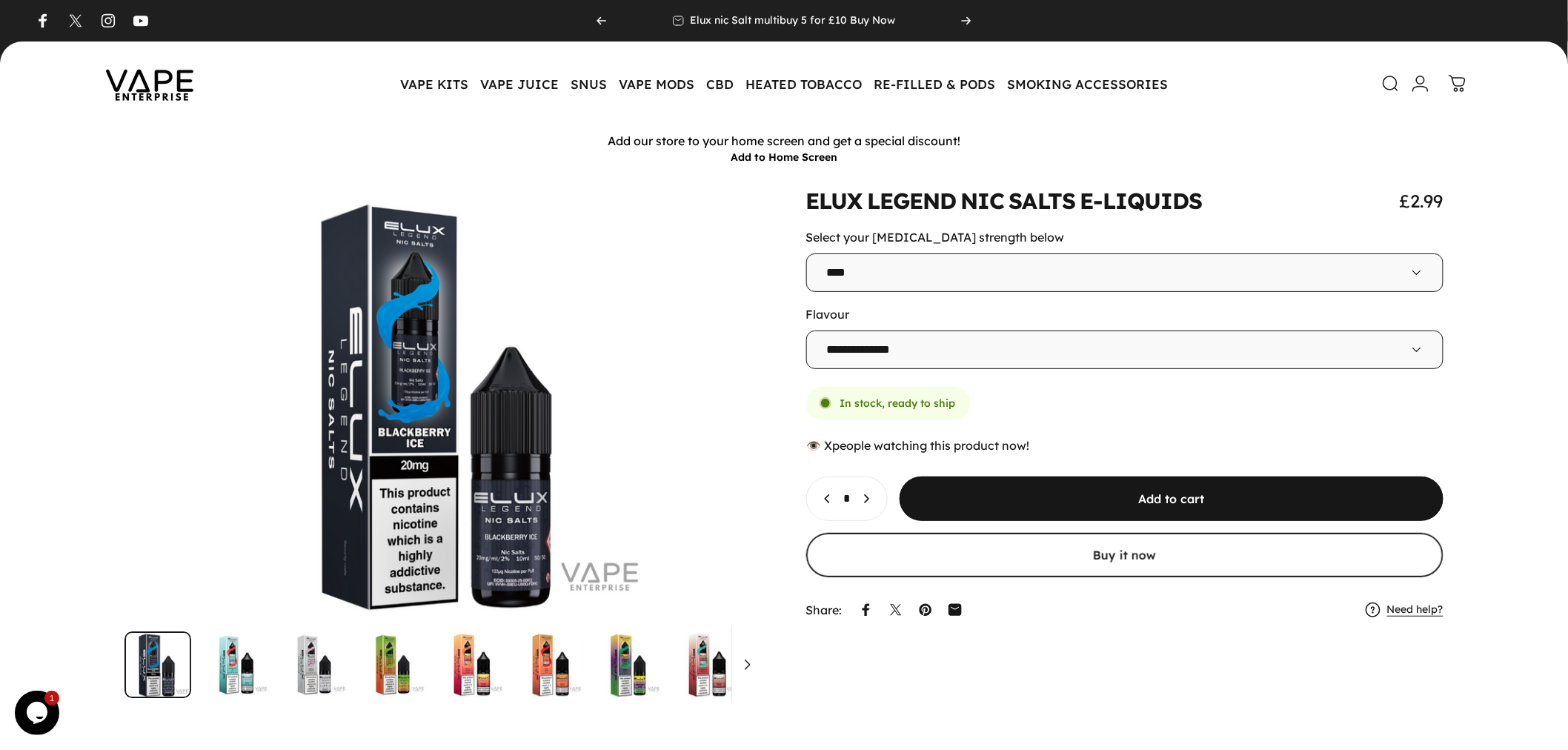
click at [874, 497] on icon "Increase quantity for ELUX LEGEND NIC SALTS E-LIQUIDS" at bounding box center [866, 499] width 15 height 15
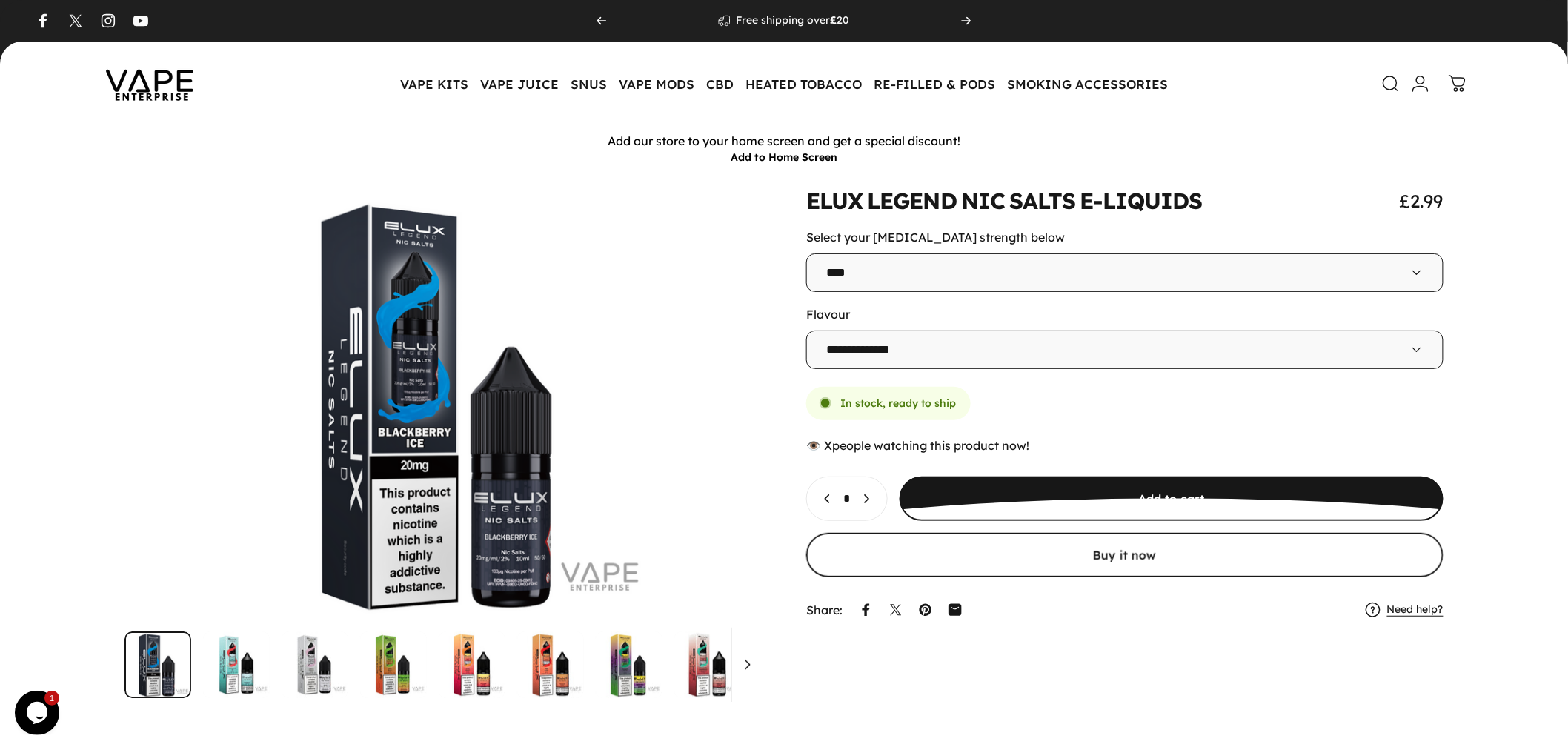
click at [874, 502] on icon "Increase quantity for ELUX LEGEND NIC SALTS E-LIQUIDS" at bounding box center [866, 499] width 15 height 15
type input "*"
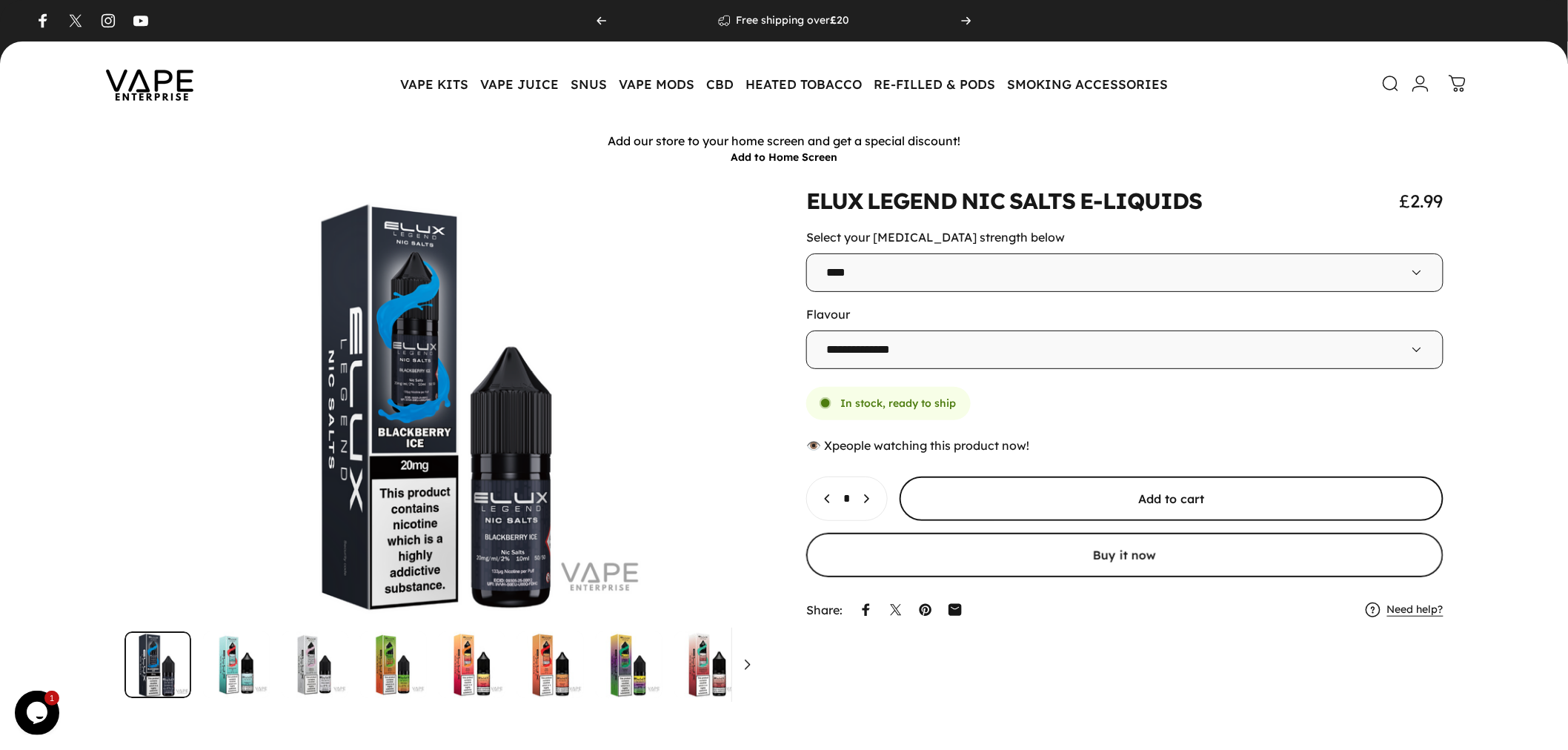
click at [1004, 502] on span "submit" at bounding box center [1172, 498] width 816 height 89
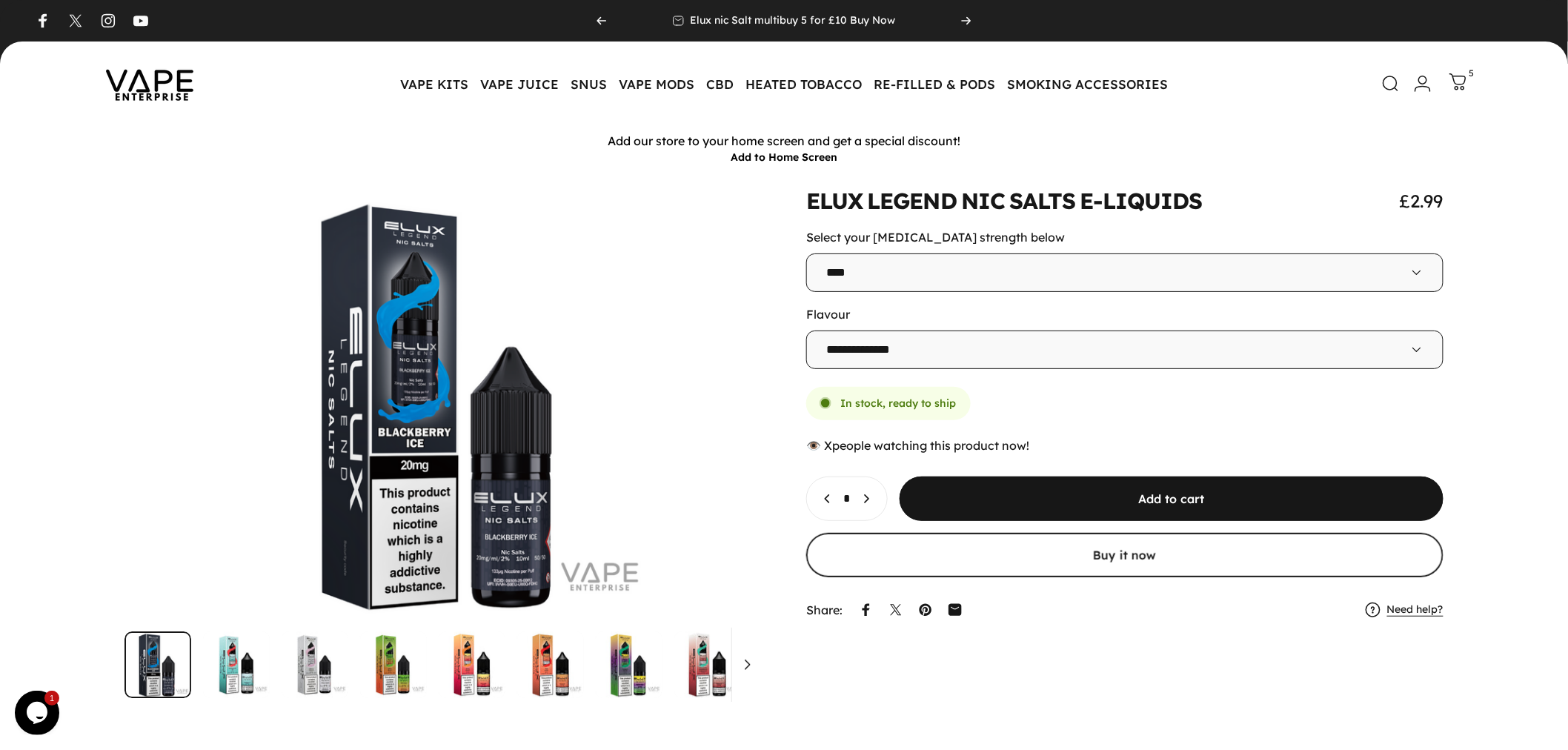
click at [1463, 75] on icon at bounding box center [1458, 82] width 18 height 18
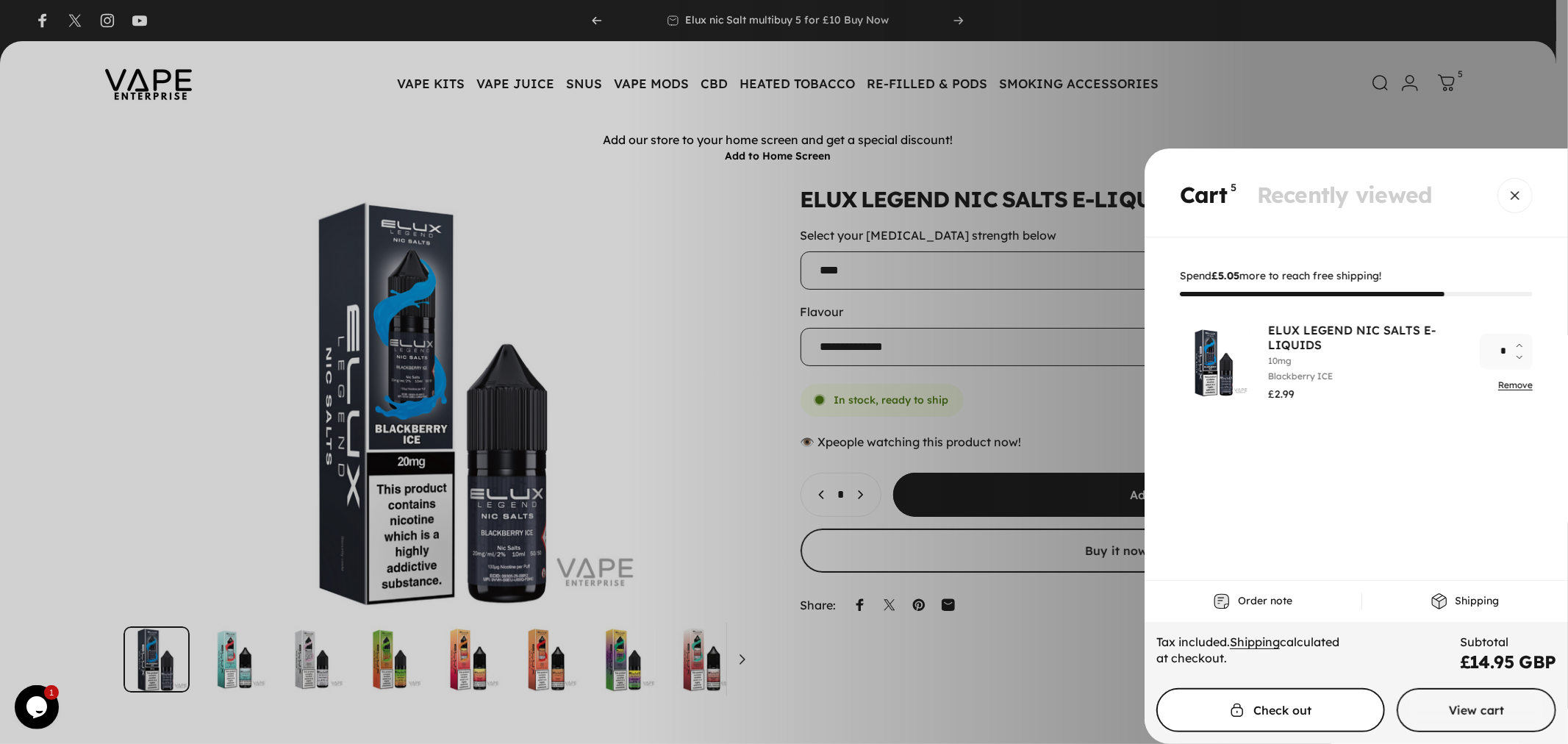
click at [1331, 716] on span "Cart" at bounding box center [1270, 710] width 342 height 88
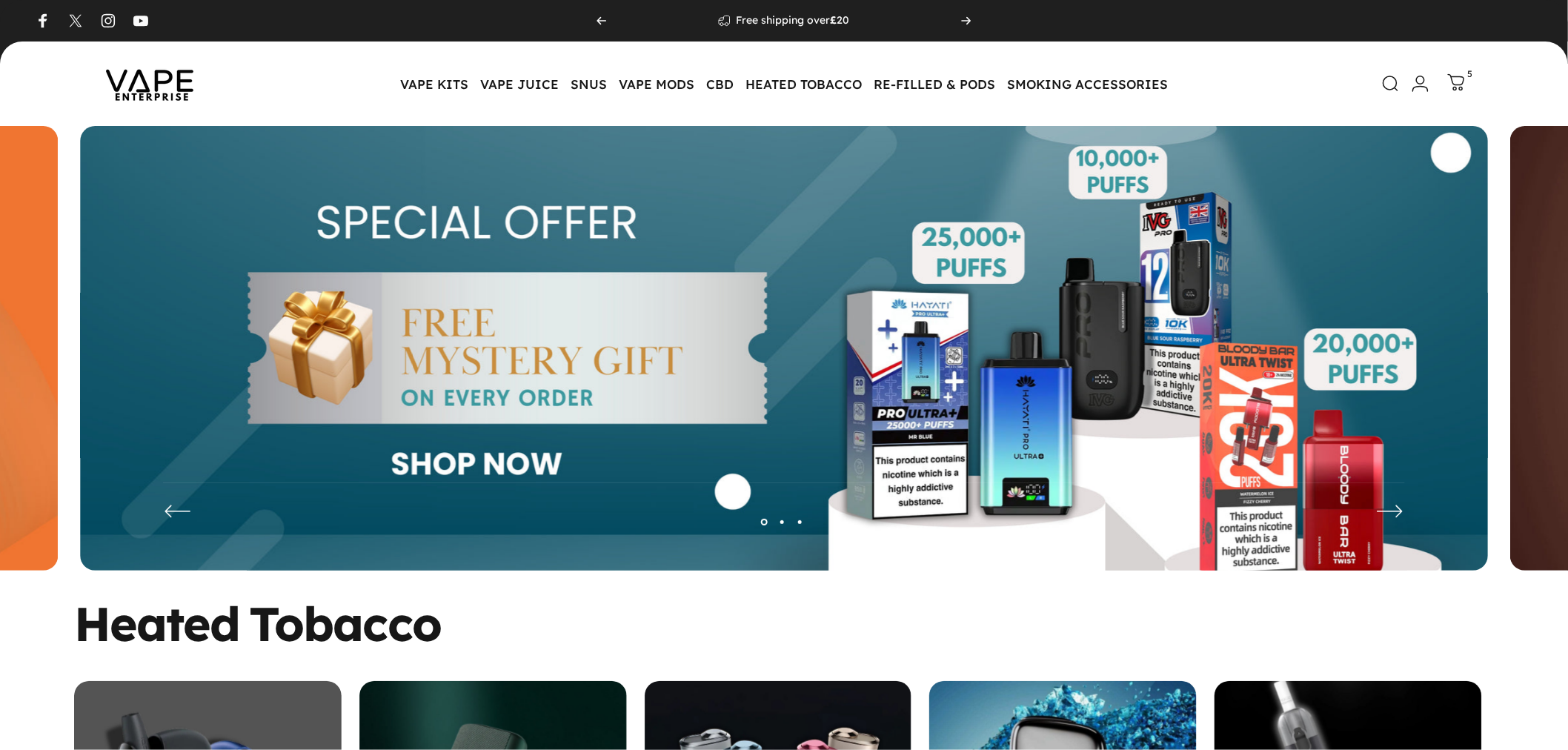
click at [1454, 80] on icon at bounding box center [1456, 83] width 18 height 18
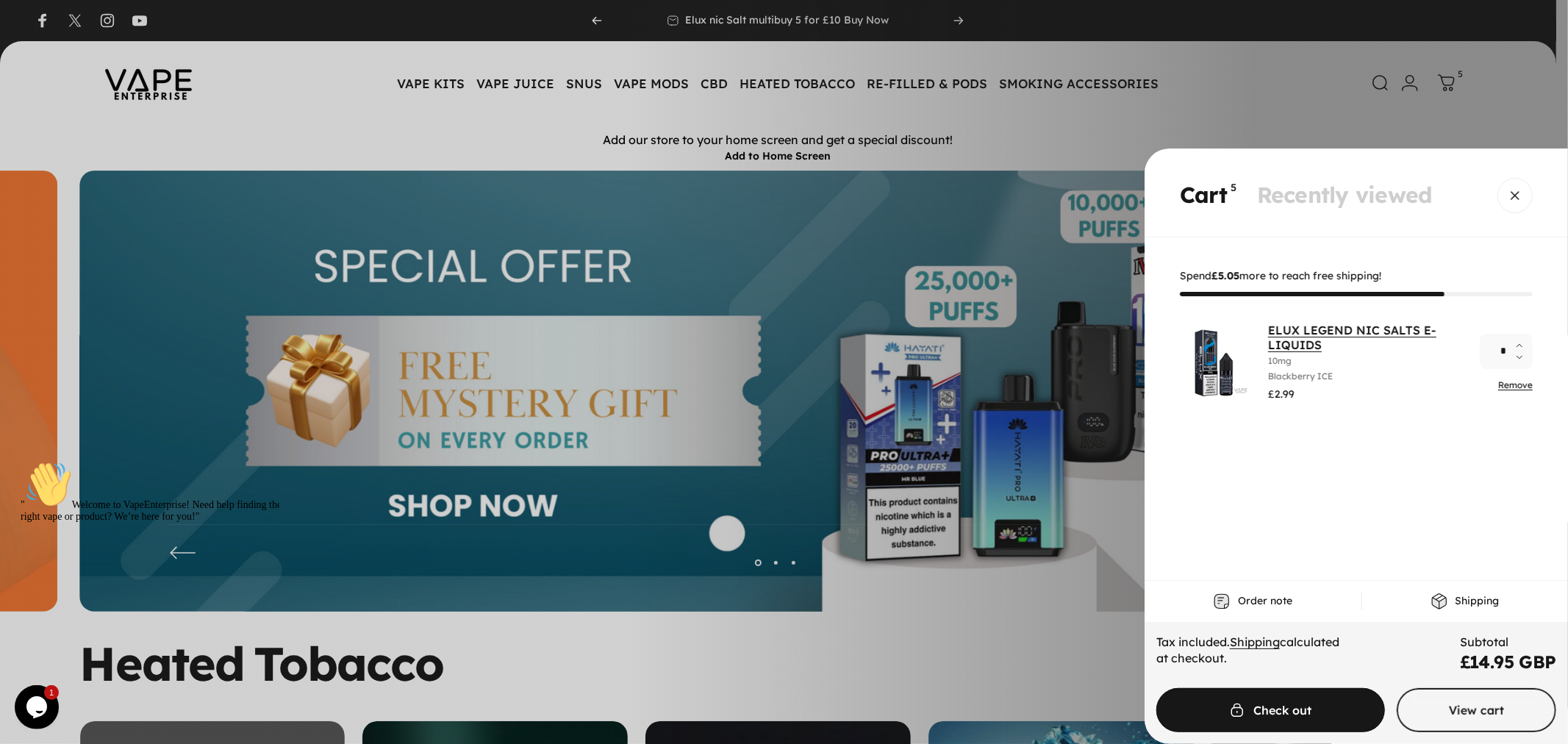
click at [1284, 335] on link "ELUX LEGEND NIC SALTS E-LIQUIDS" at bounding box center [1351, 338] width 168 height 30
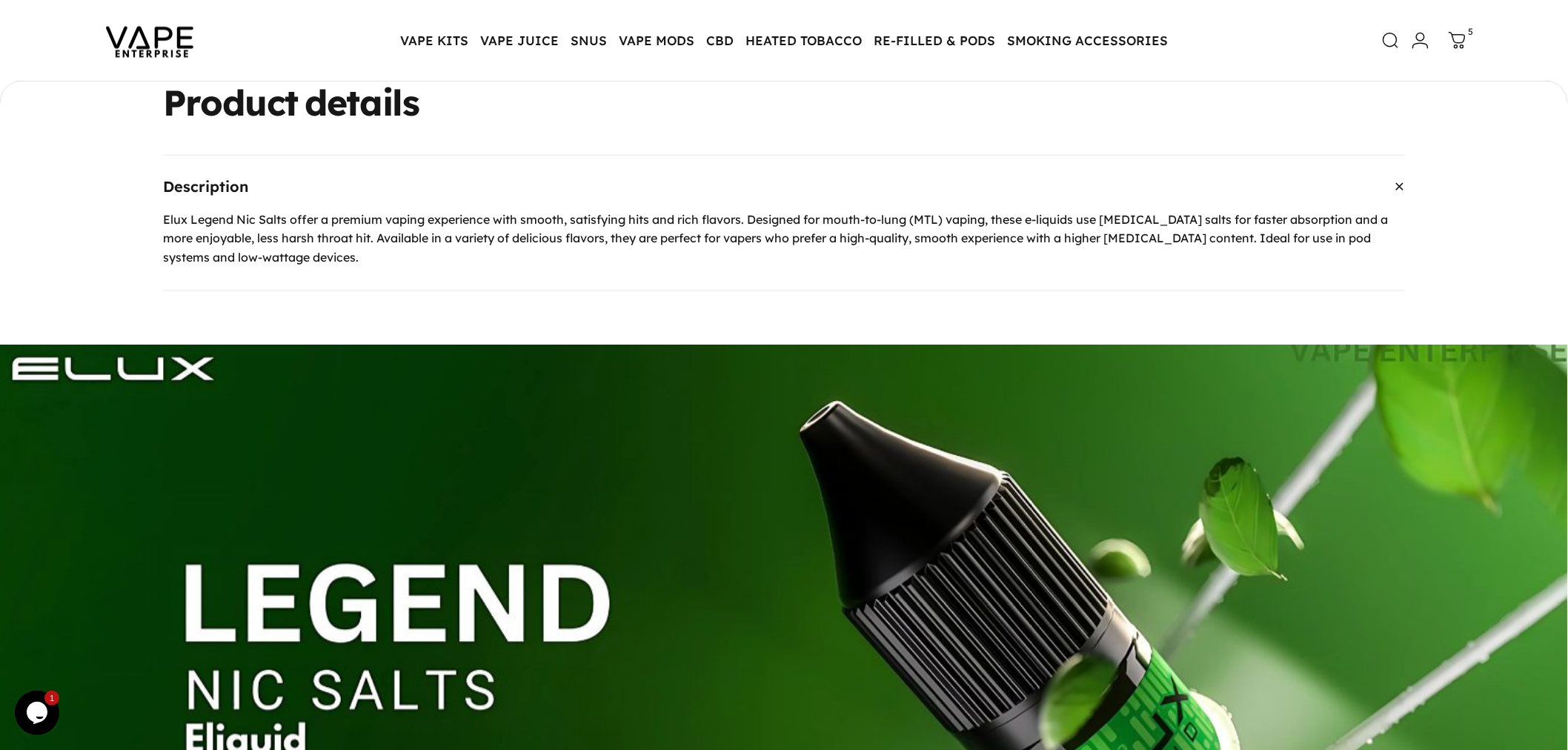
click at [430, 222] on p "Elux Legend Nic Salts offer a premium vaping experience with smooth, satisfying…" at bounding box center [784, 238] width 1242 height 57
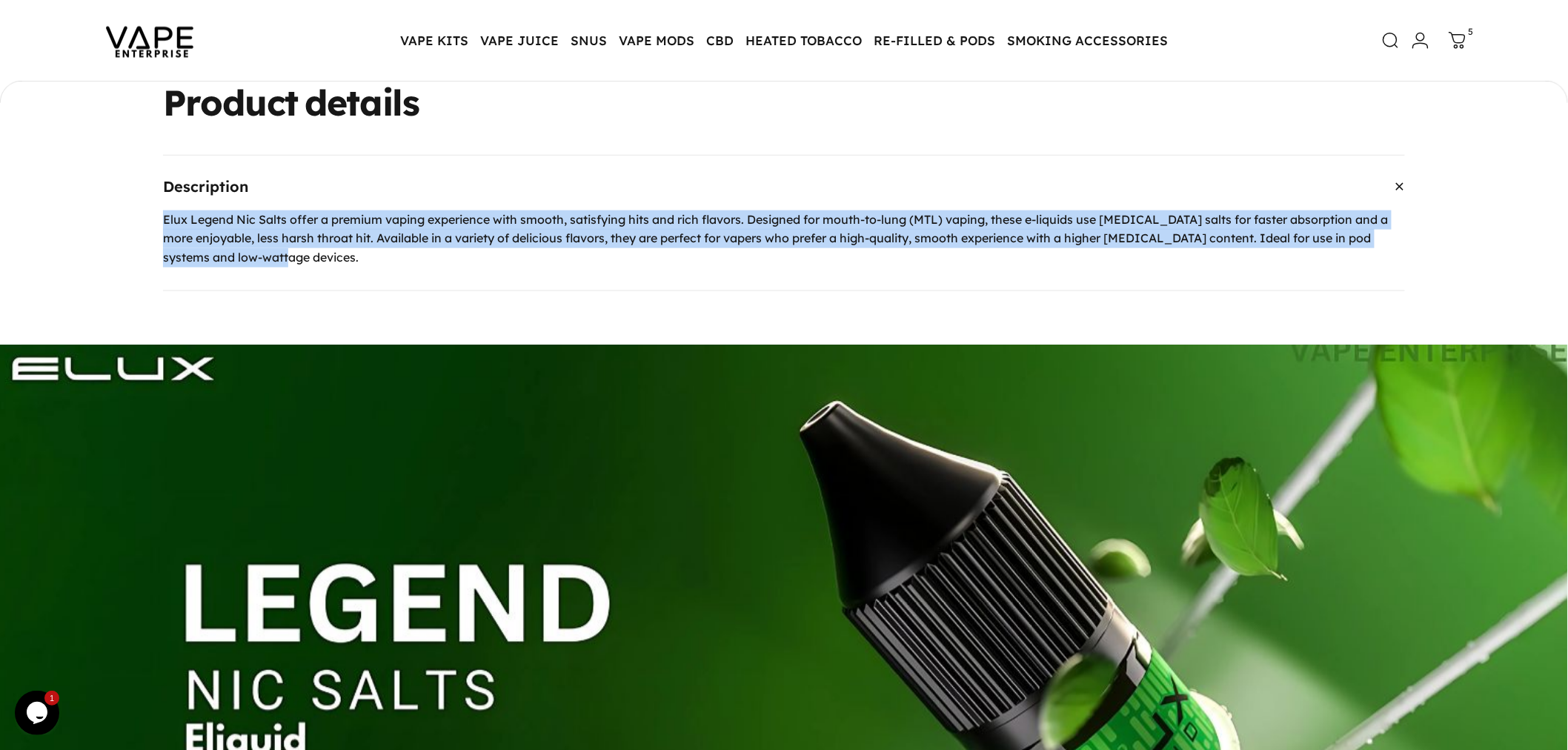
drag, startPoint x: 160, startPoint y: 221, endPoint x: 499, endPoint y: 270, distance: 342.5
click at [499, 270] on div "Description Elux Legend Nic Salts offer a premium vaping experience with smooth…" at bounding box center [784, 223] width 1420 height 137
copy p "Elux Legend Nic Salts offer a premium vaping experience with smooth, satisfying…"
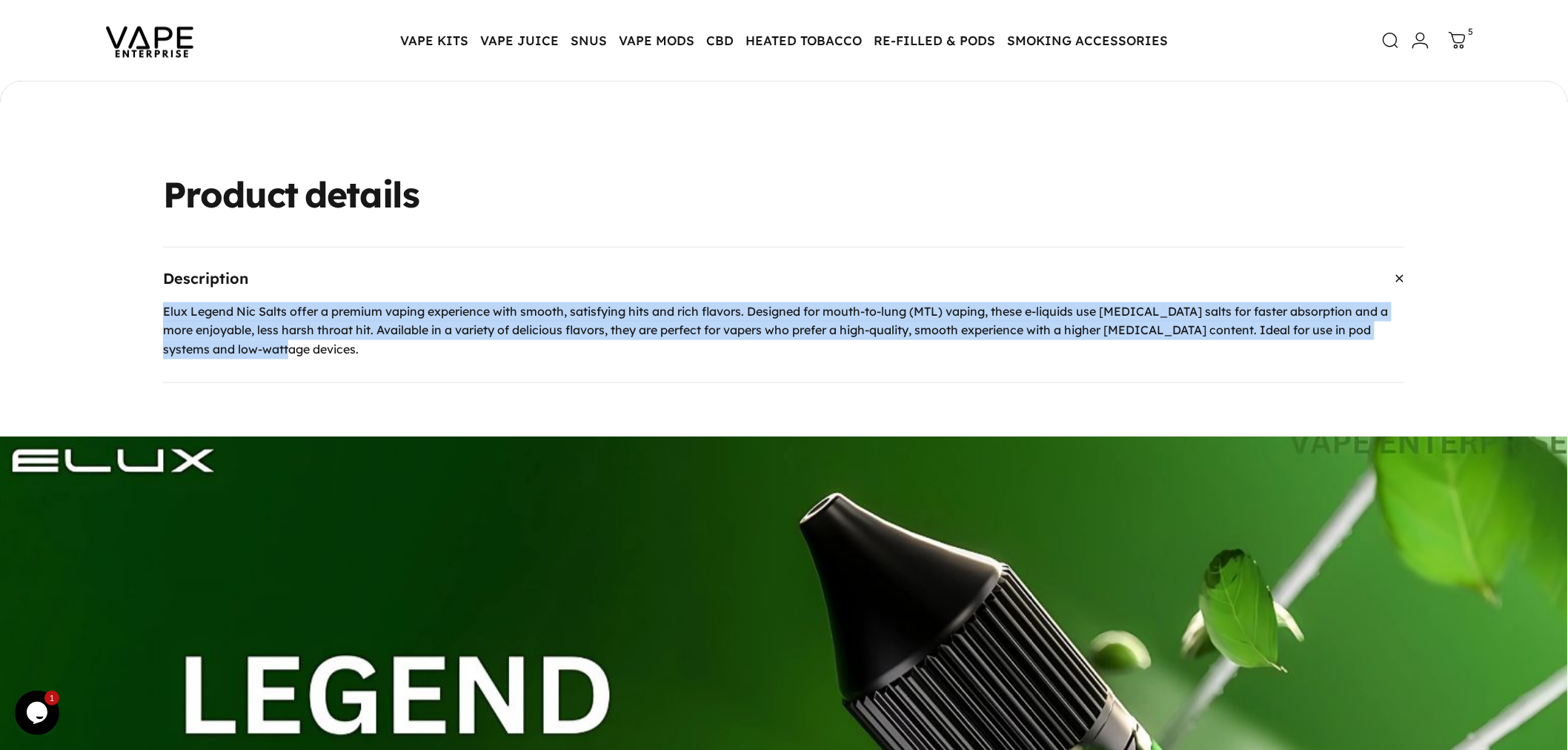
scroll to position [478, 0]
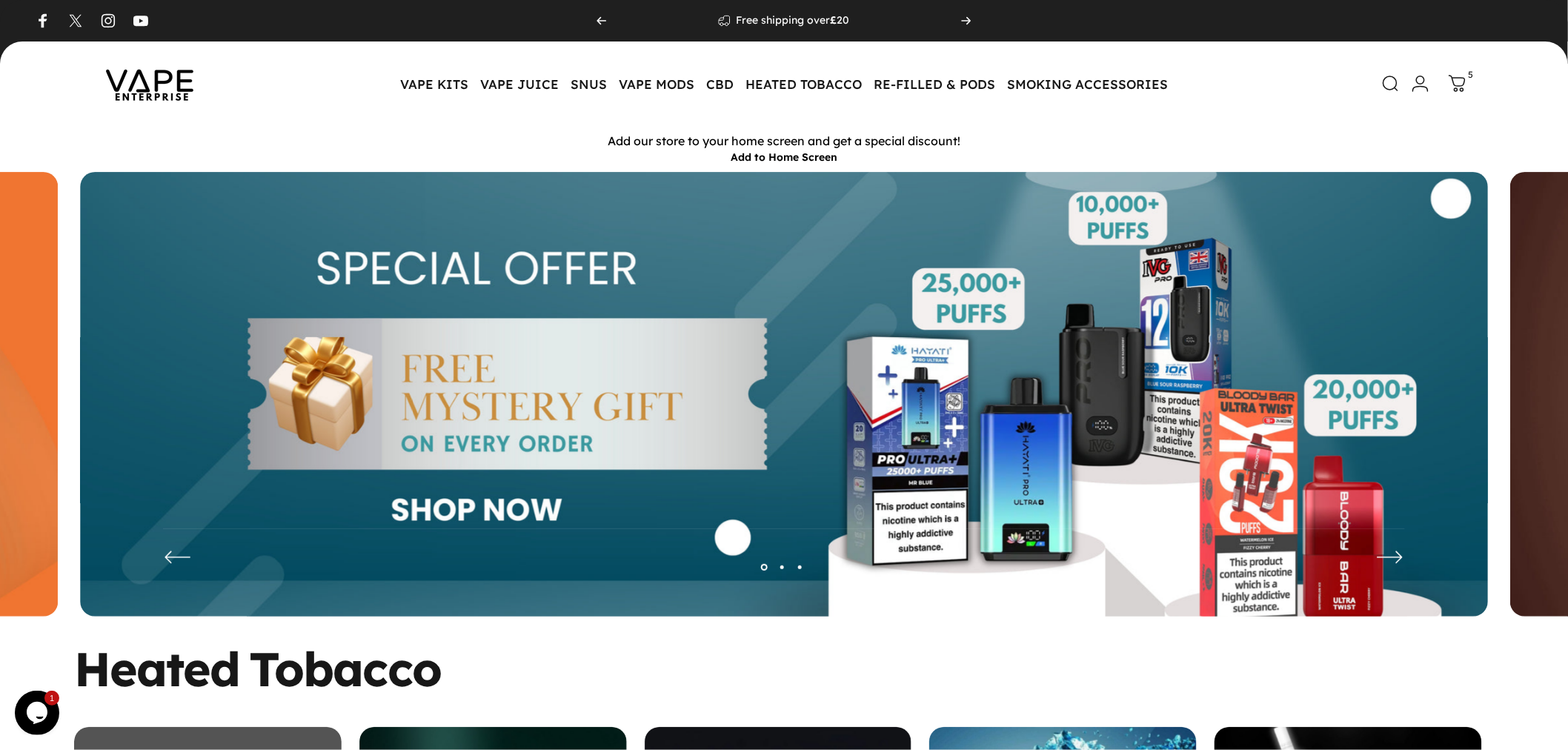
click at [449, 485] on img at bounding box center [784, 406] width 1408 height 467
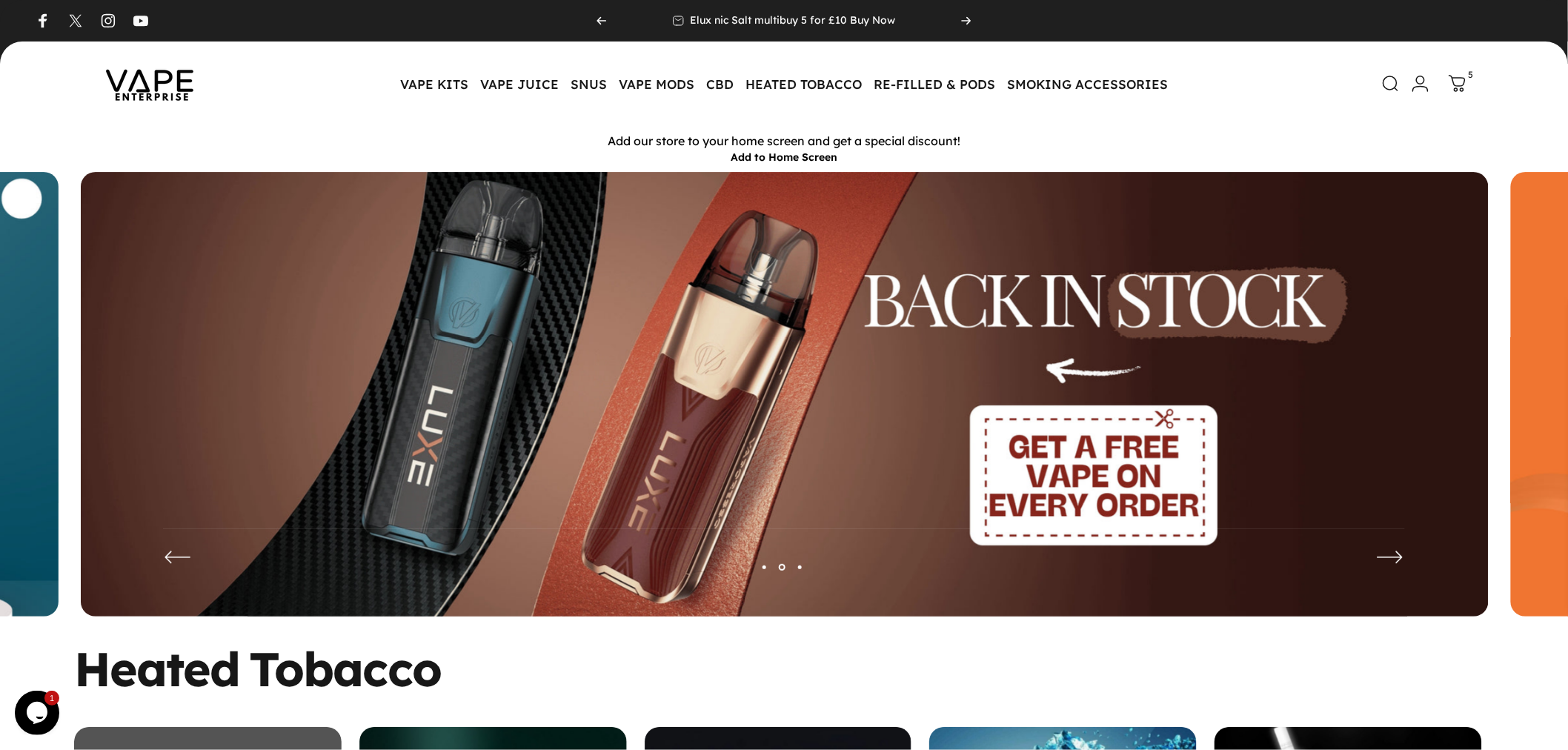
click at [587, 470] on img at bounding box center [784, 406] width 1408 height 467
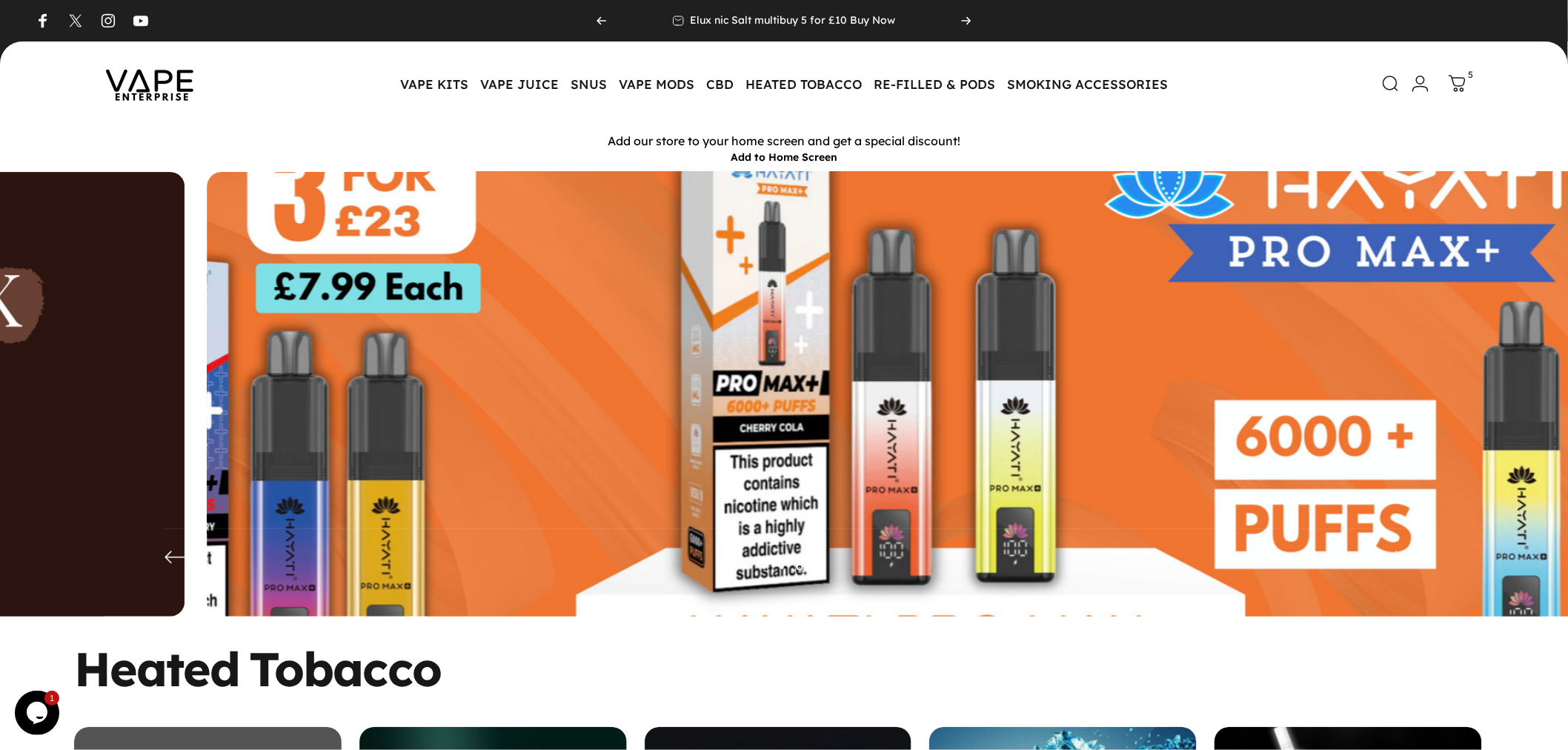
click at [976, 469] on img at bounding box center [910, 405] width 1831 height 607
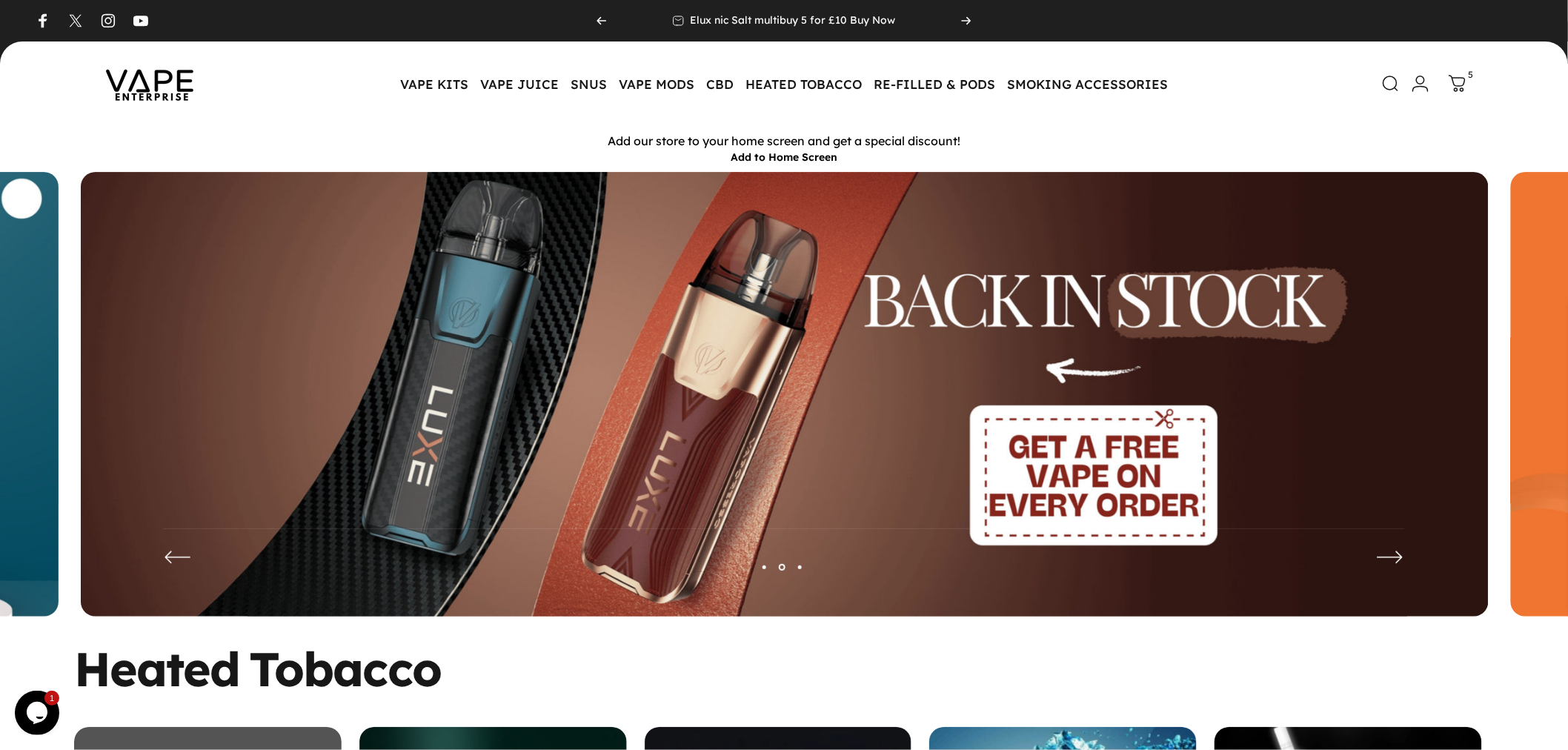
click at [858, 467] on img at bounding box center [784, 406] width 1408 height 467
click at [528, 414] on img at bounding box center [784, 406] width 1408 height 467
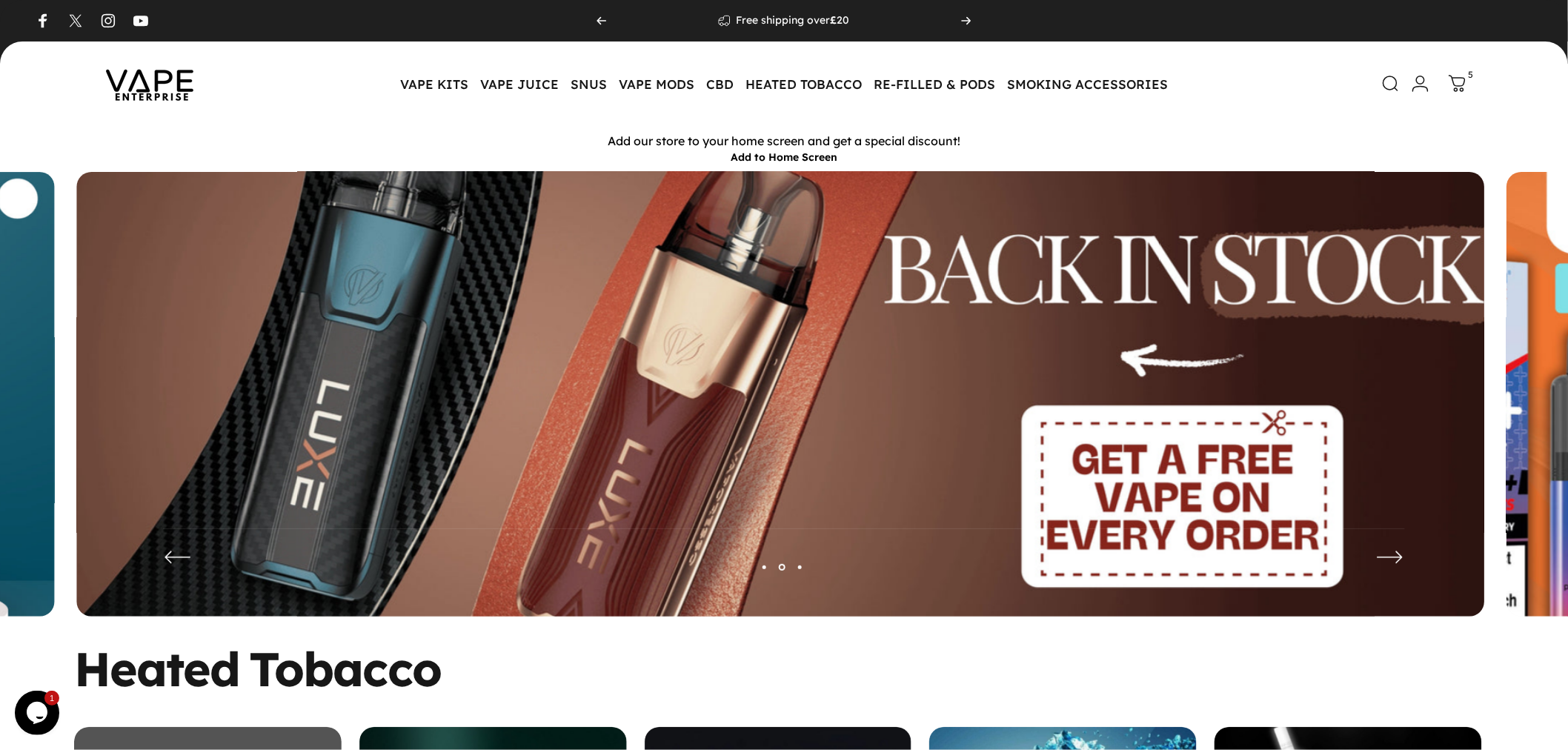
click at [488, 419] on img at bounding box center [780, 405] width 1831 height 607
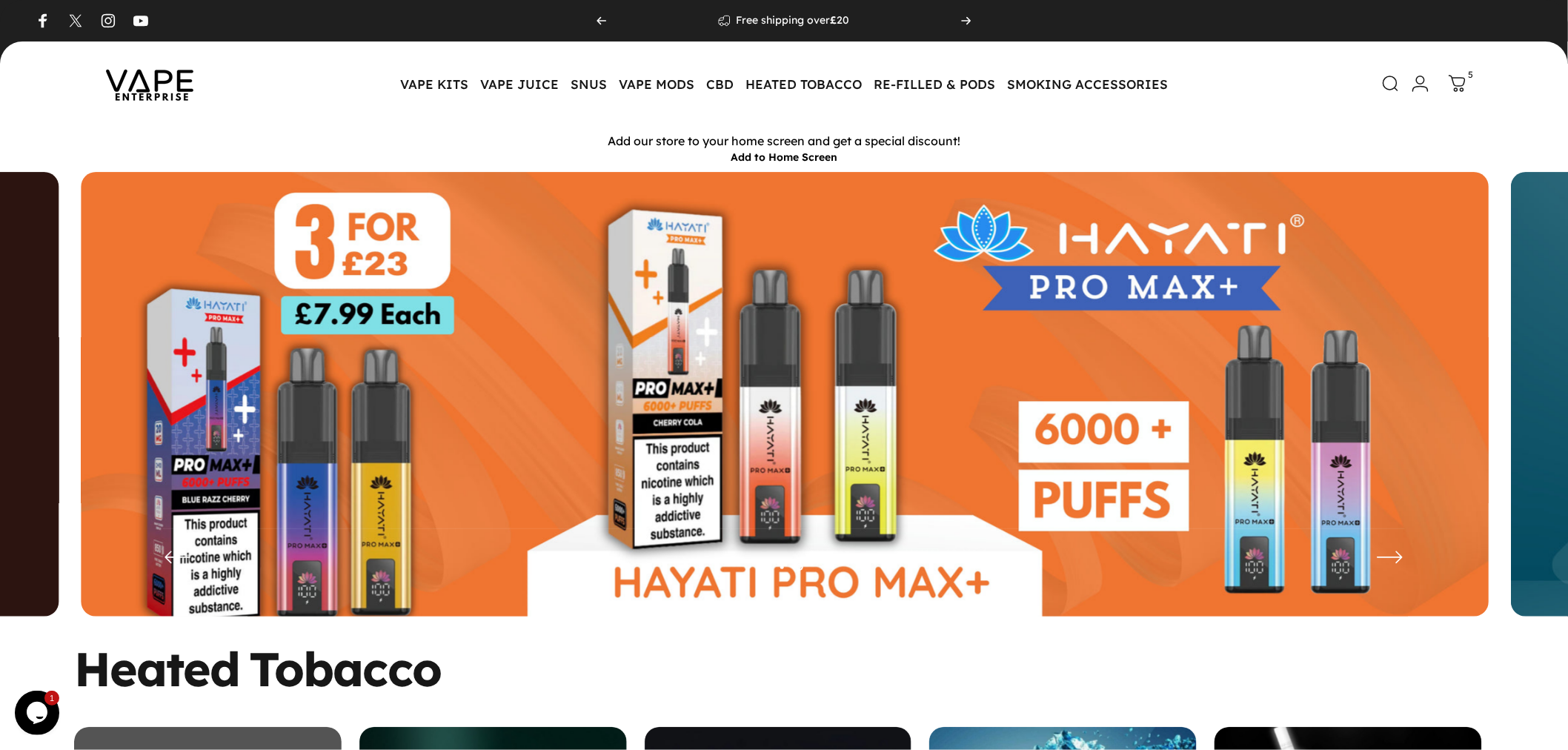
click at [492, 432] on img at bounding box center [784, 406] width 1408 height 467
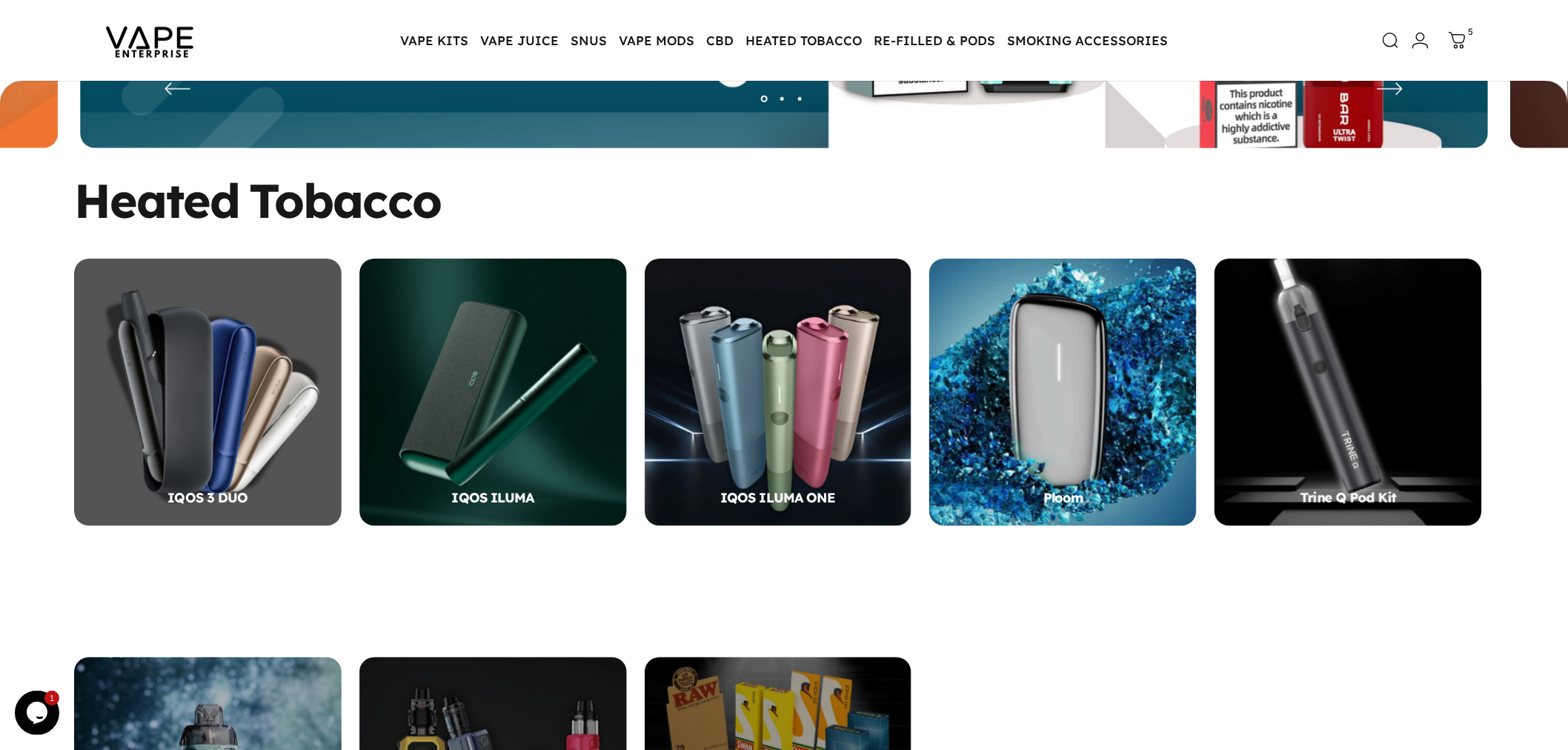
scroll to position [657, 0]
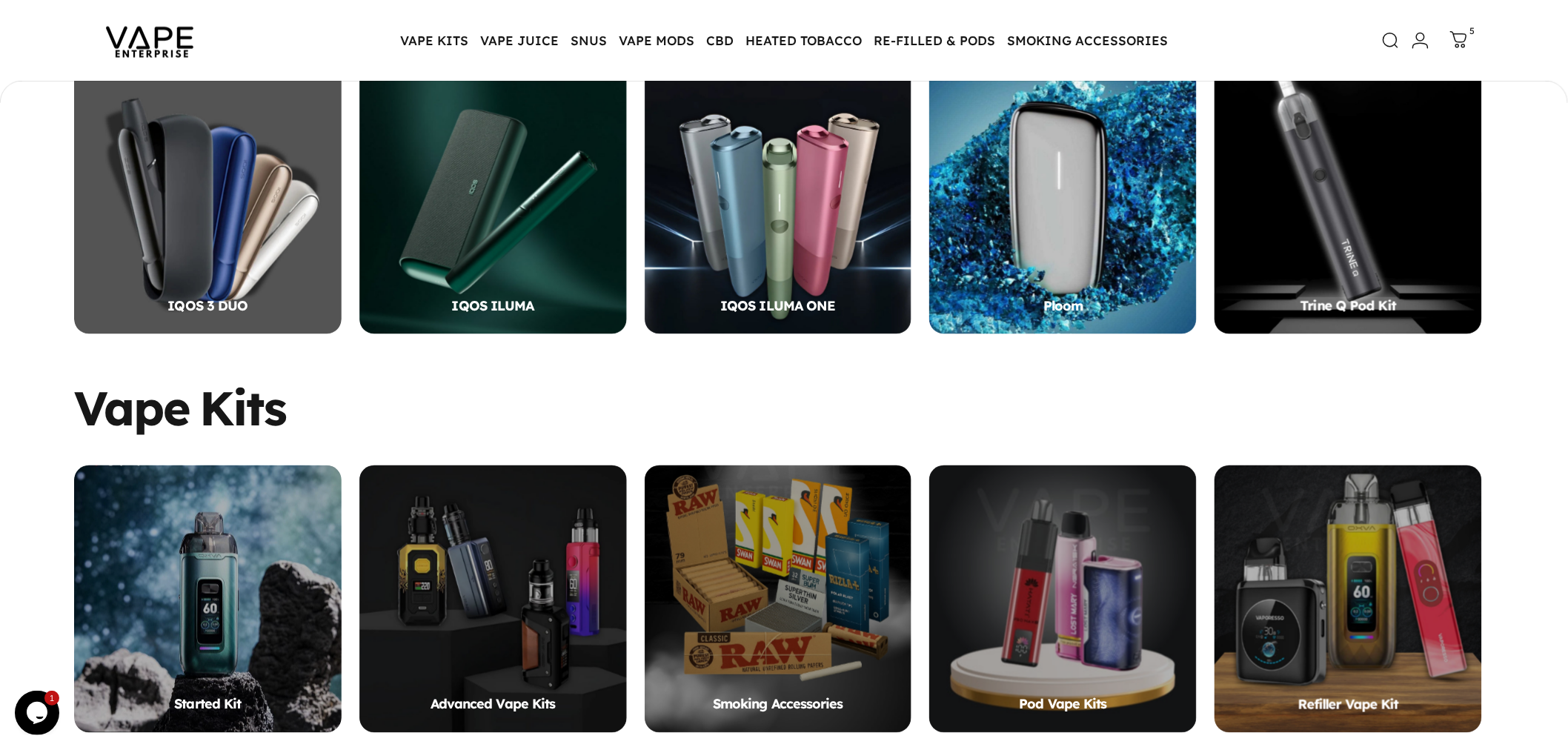
click at [1465, 37] on icon at bounding box center [1459, 39] width 18 height 18
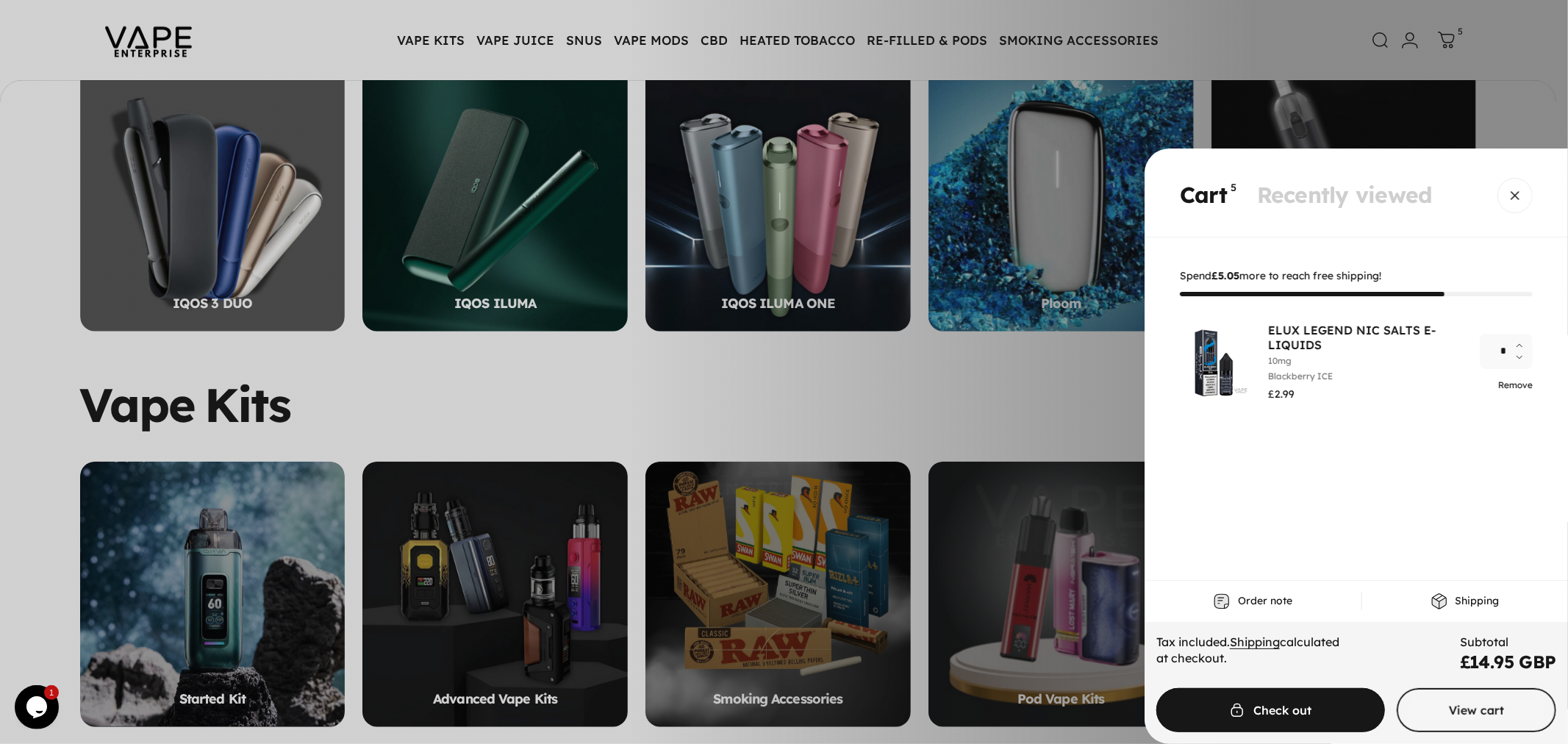
click at [1509, 384] on link "Remove" at bounding box center [1515, 386] width 34 height 11
click at [1509, 384] on div "Remove" at bounding box center [1506, 385] width 53 height 14
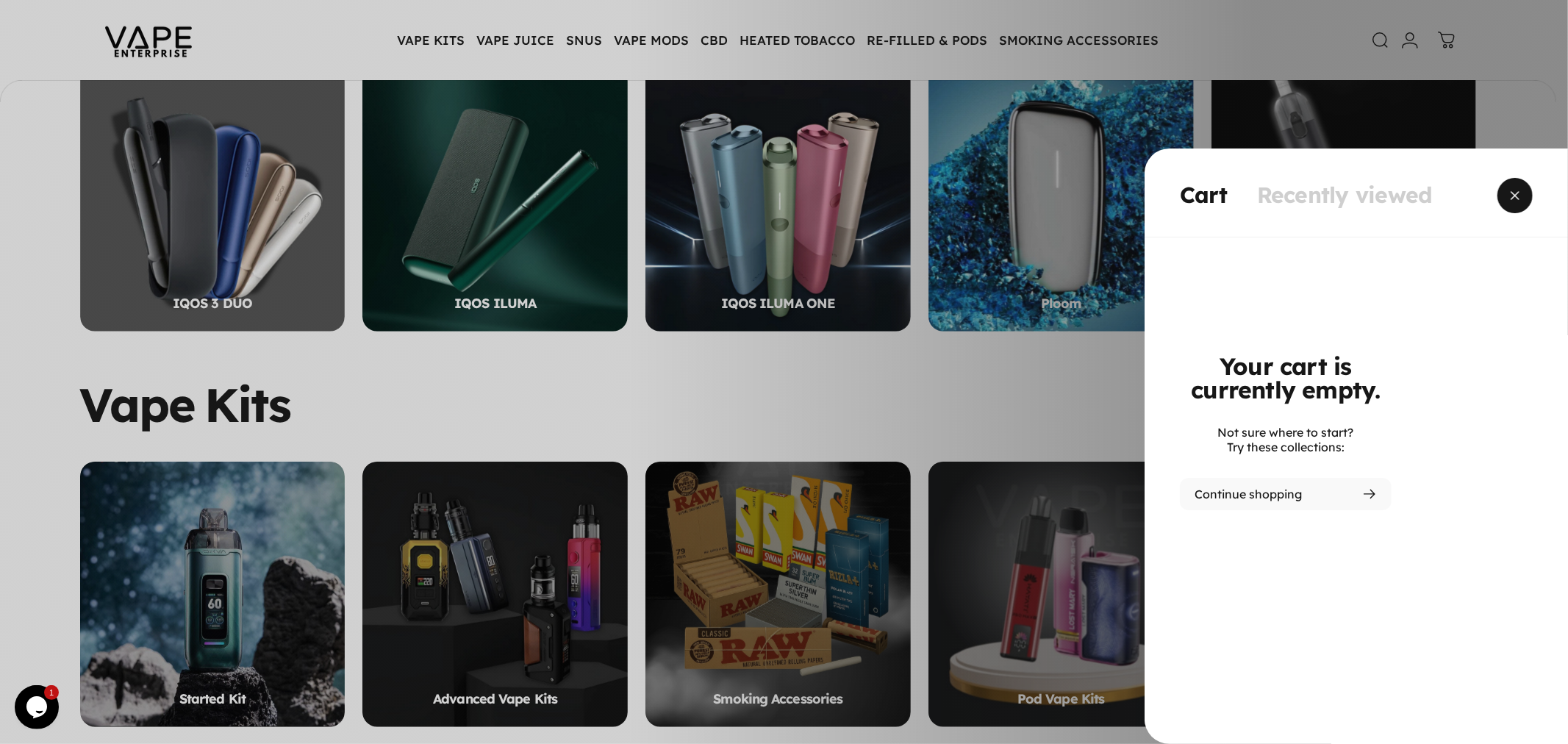
click at [1522, 191] on span "Close" at bounding box center [1514, 196] width 53 height 71
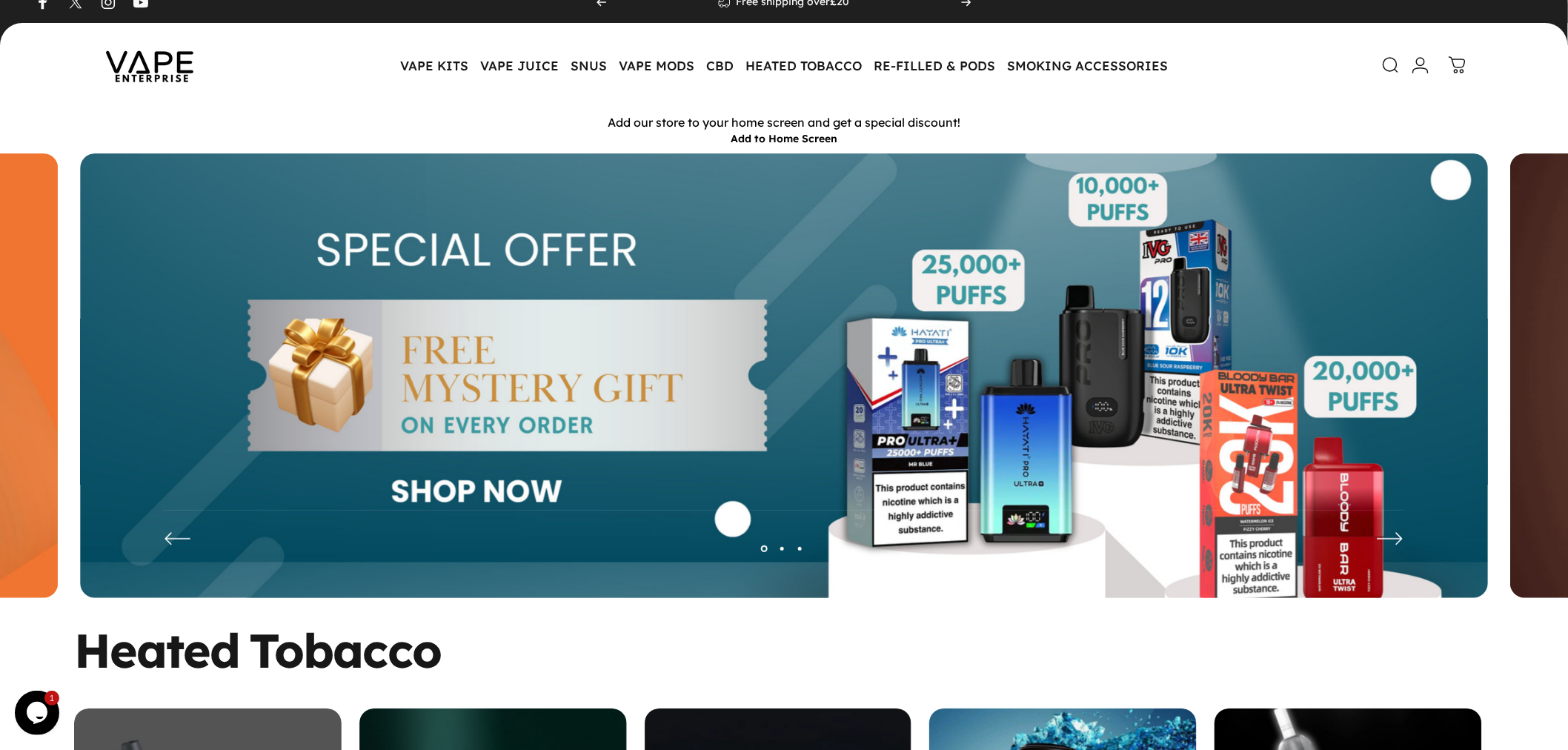
scroll to position [0, 0]
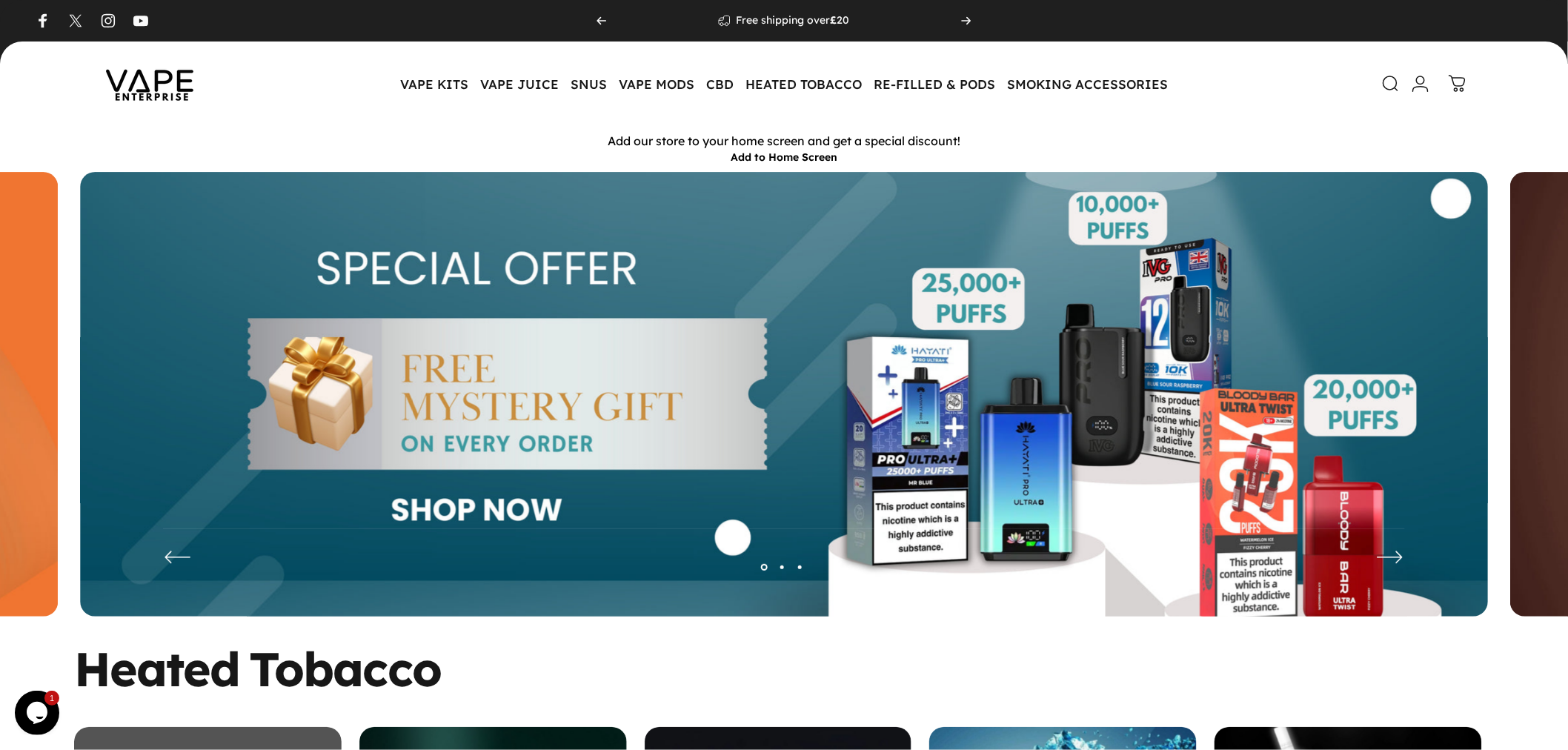
click at [168, 90] on img at bounding box center [149, 84] width 133 height 69
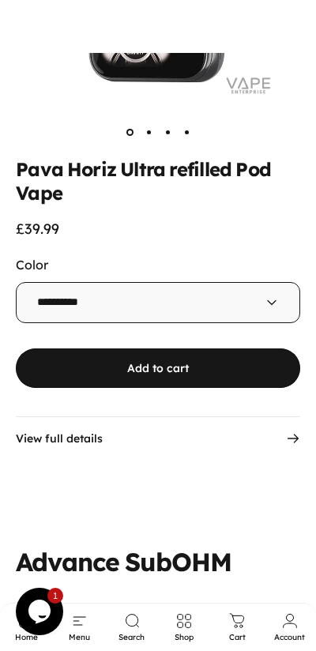
scroll to position [3554, 0]
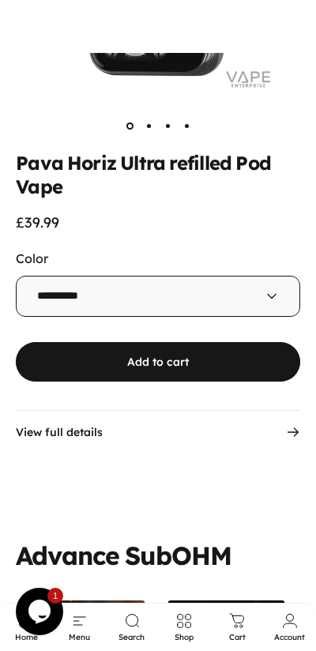
click at [187, 317] on select "**********" at bounding box center [158, 296] width 284 height 41
click at [175, 220] on div "Pava Horiz Ultra refilled Pod Vape £39.99" at bounding box center [158, 192] width 284 height 80
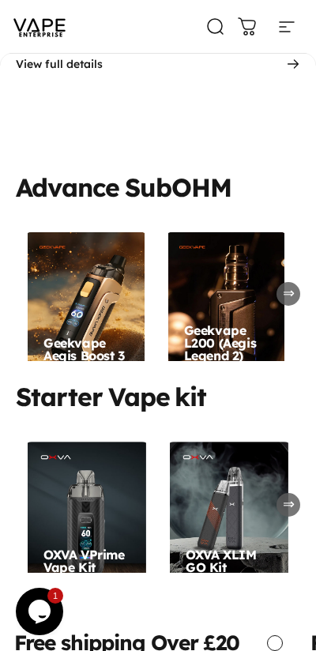
scroll to position [3791, 0]
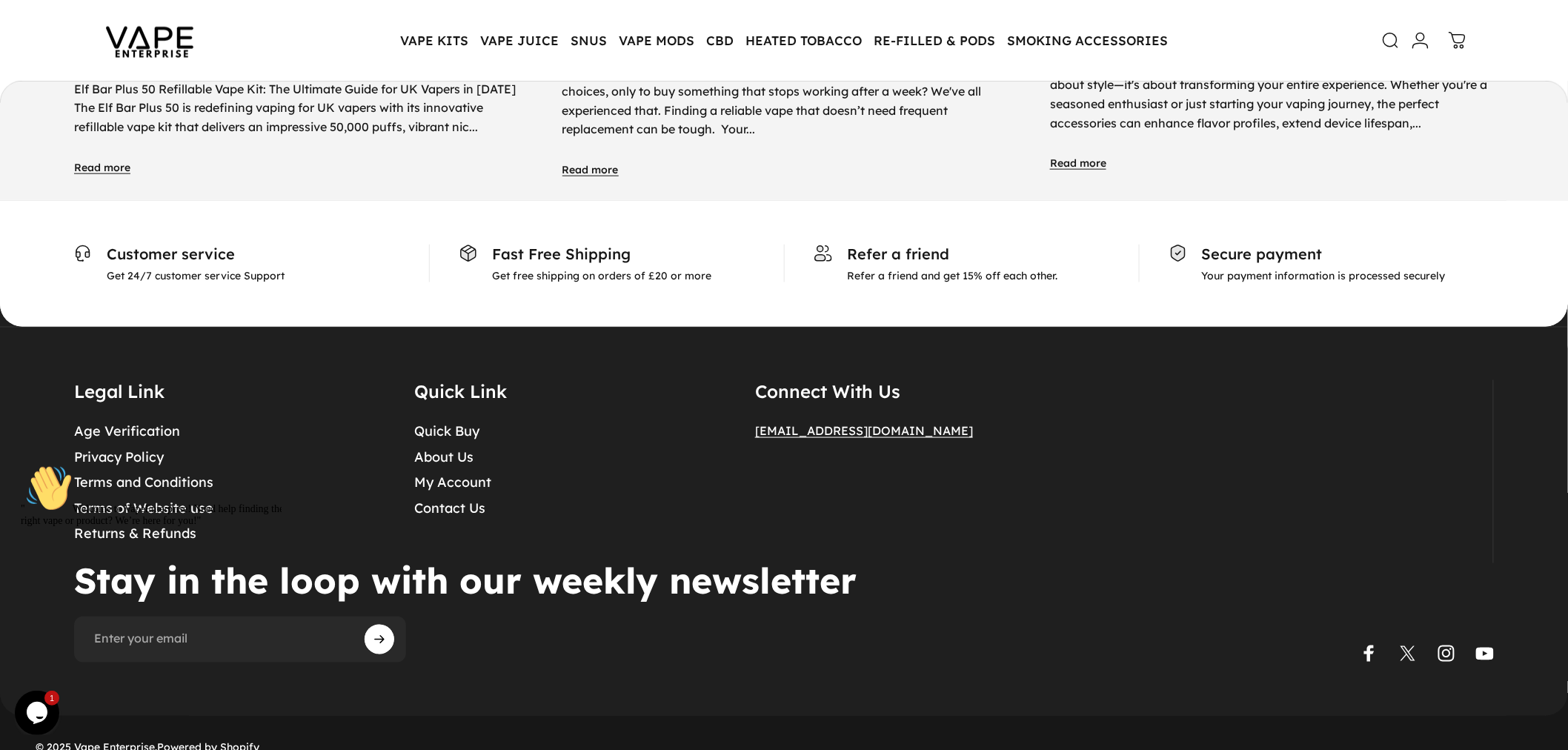
scroll to position [7700, 0]
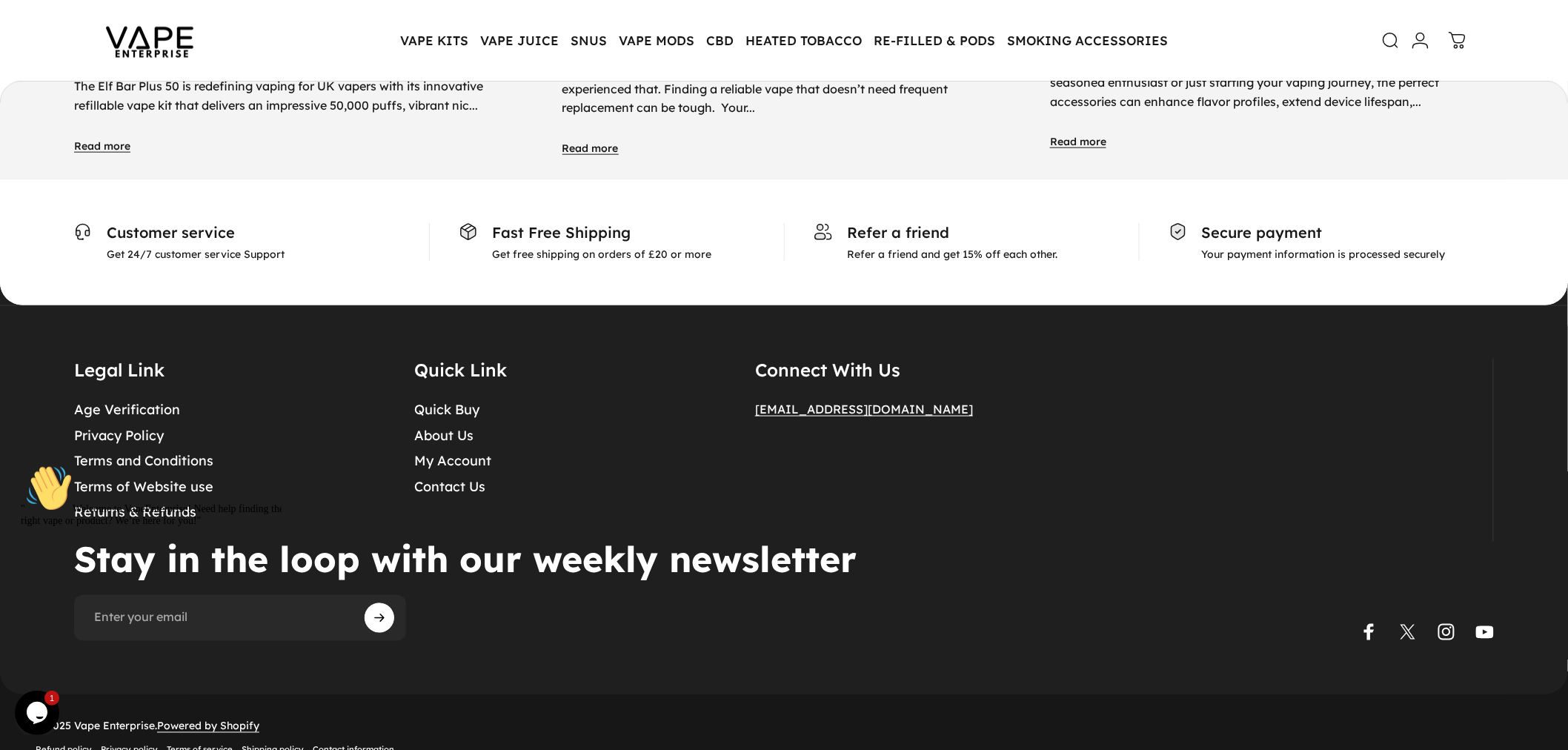
click at [21, 464] on icon "Chat attention grabber" at bounding box center [21, 464] width 0 height 0
drag, startPoint x: 750, startPoint y: 380, endPoint x: 971, endPoint y: 380, distance: 221.0
click at [977, 379] on div "Legal Link Age Verification Privacy Policy Terms and Conditions Terms of Websit…" at bounding box center [784, 450] width 1420 height 183
copy span "[EMAIL_ADDRESS][DOMAIN_NAME]"
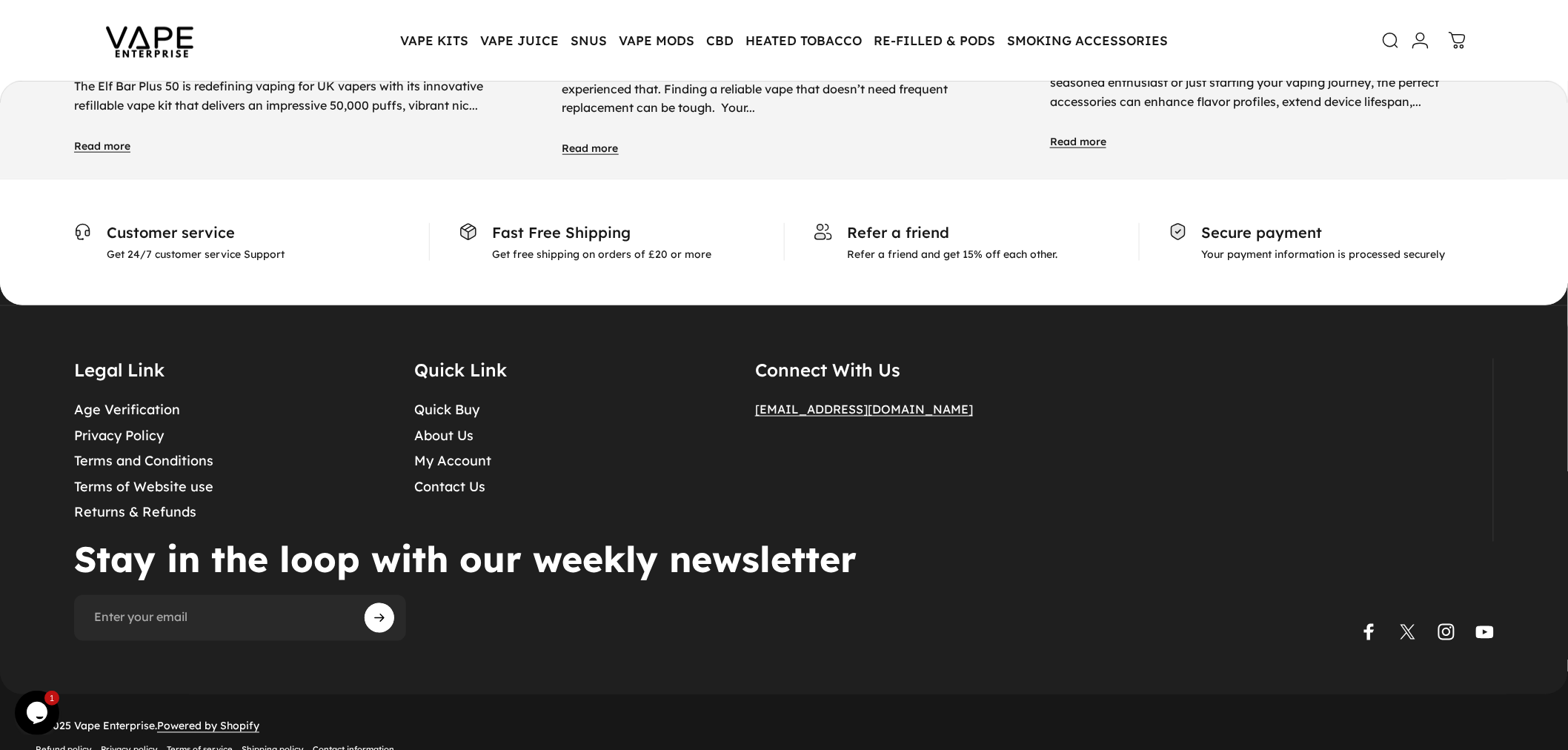
copy span "[EMAIL_ADDRESS][DOMAIN_NAME]"
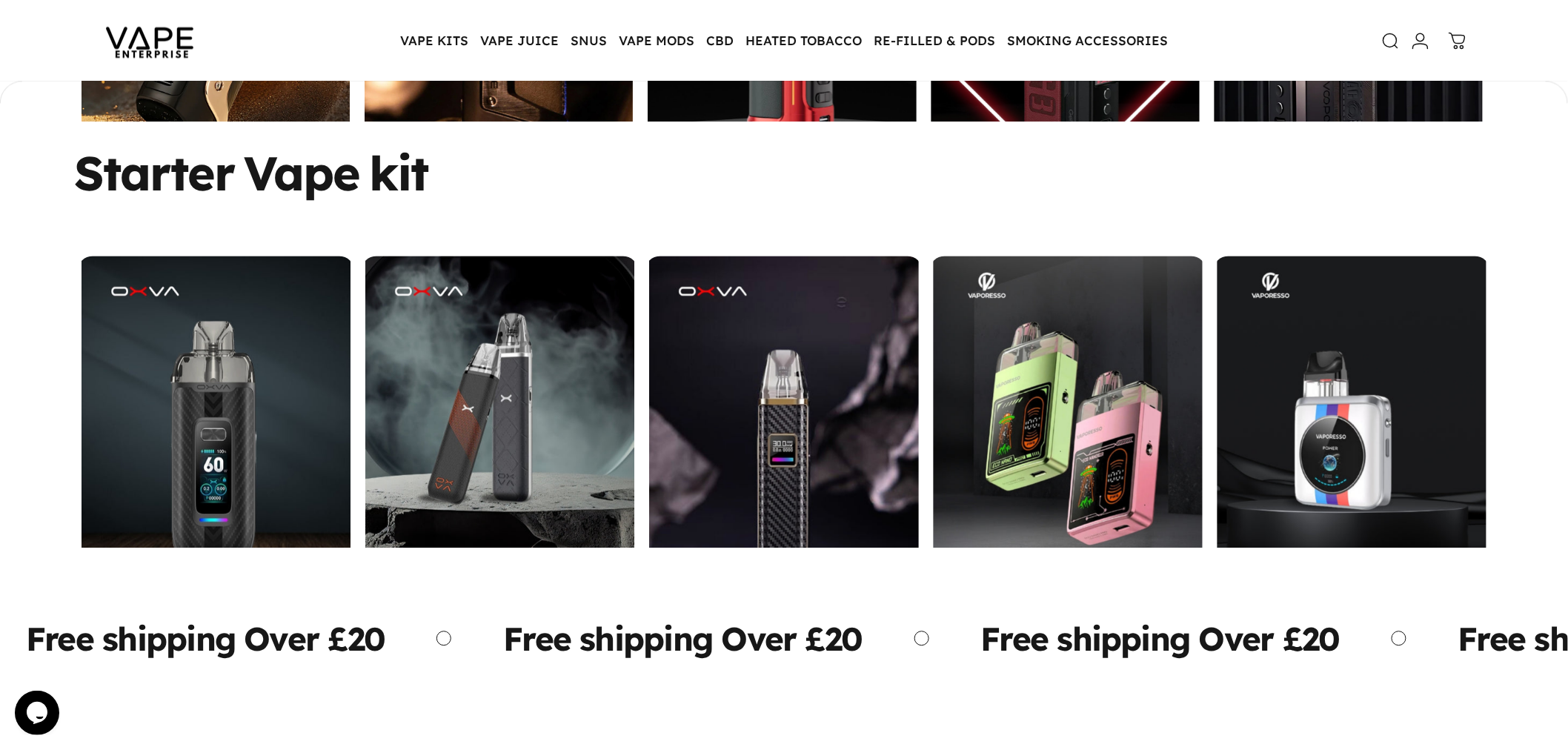
scroll to position [5723, 0]
